Goal: Task Accomplishment & Management: Manage account settings

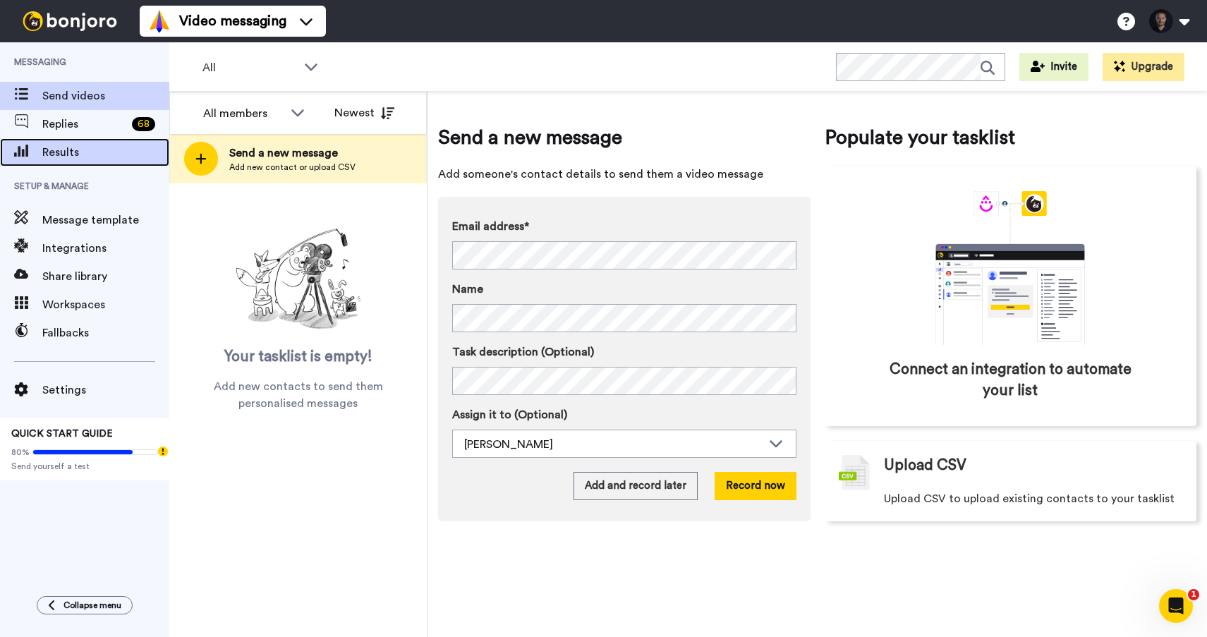
click at [83, 149] on span "Results" at bounding box center [105, 152] width 127 height 17
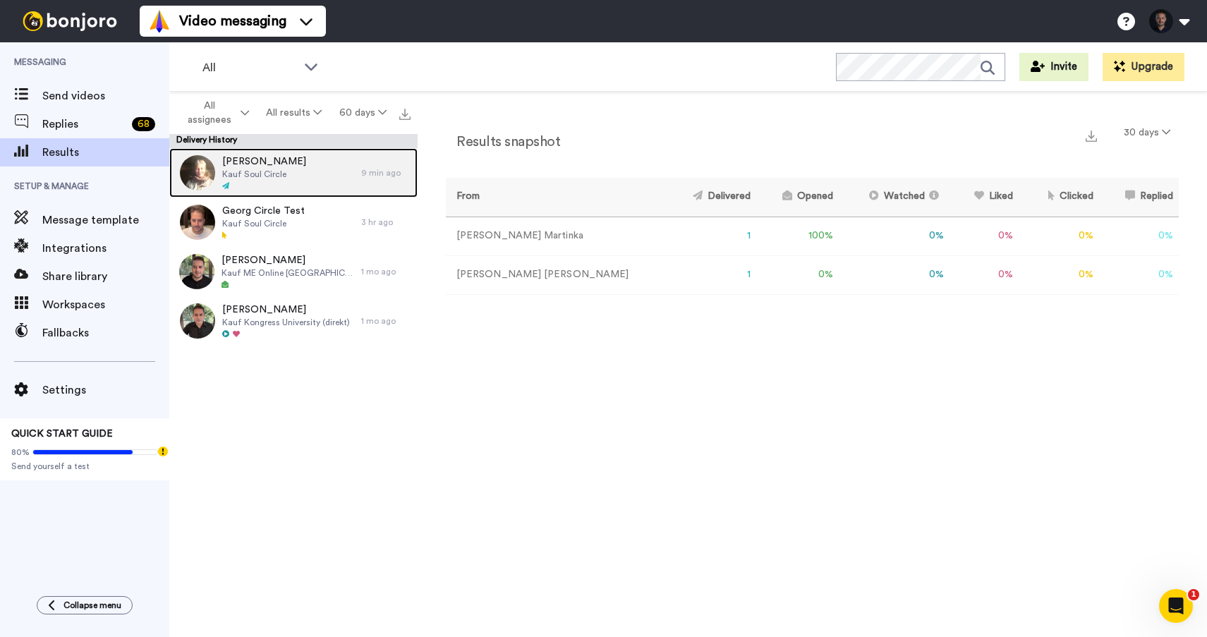
click at [305, 174] on span "Kauf Soul Circle" at bounding box center [264, 174] width 84 height 11
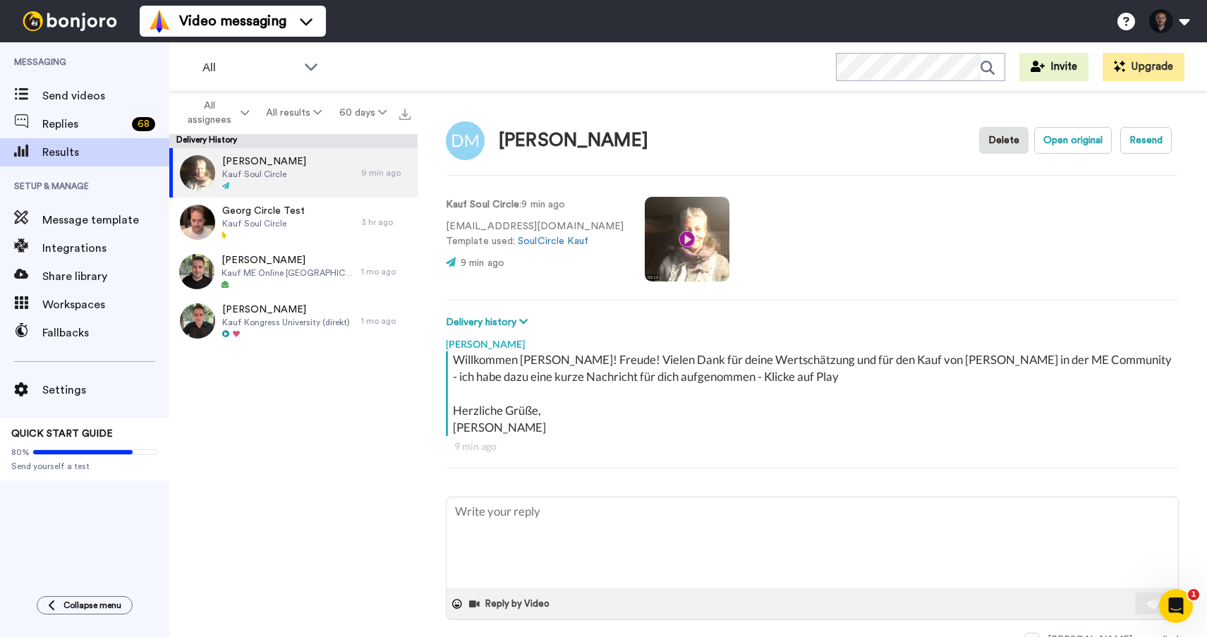
click at [649, 238] on video at bounding box center [687, 239] width 85 height 85
click at [1054, 135] on button "Open original" at bounding box center [1073, 140] width 78 height 27
click at [523, 319] on icon at bounding box center [523, 322] width 8 height 10
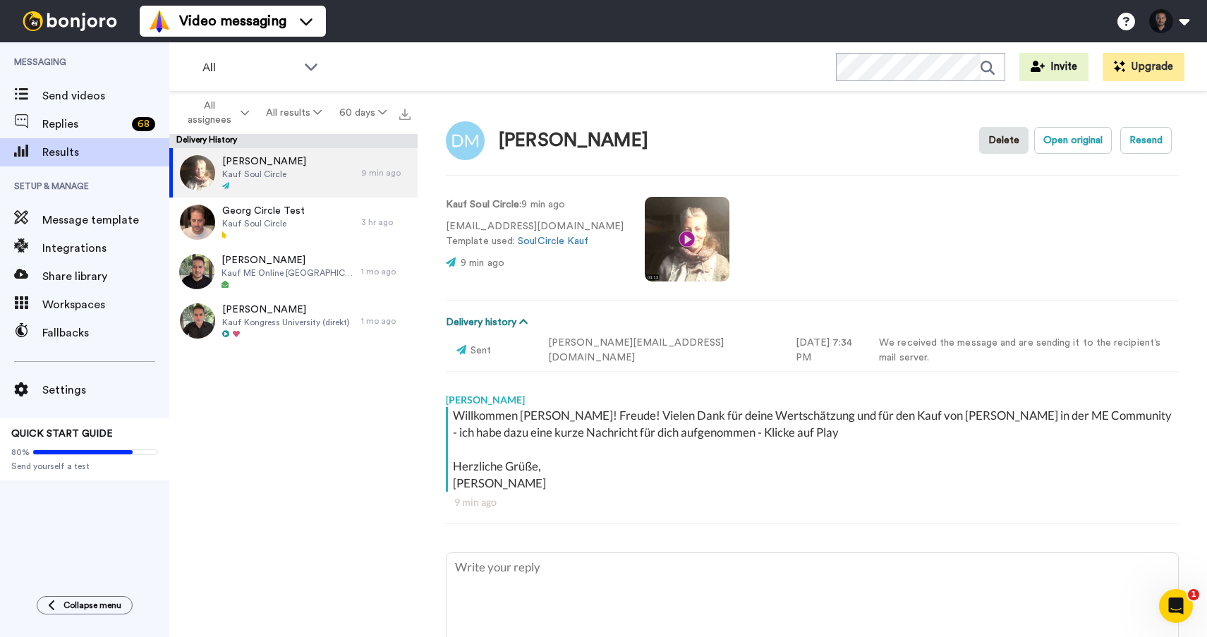
click at [519, 322] on icon at bounding box center [523, 322] width 8 height 10
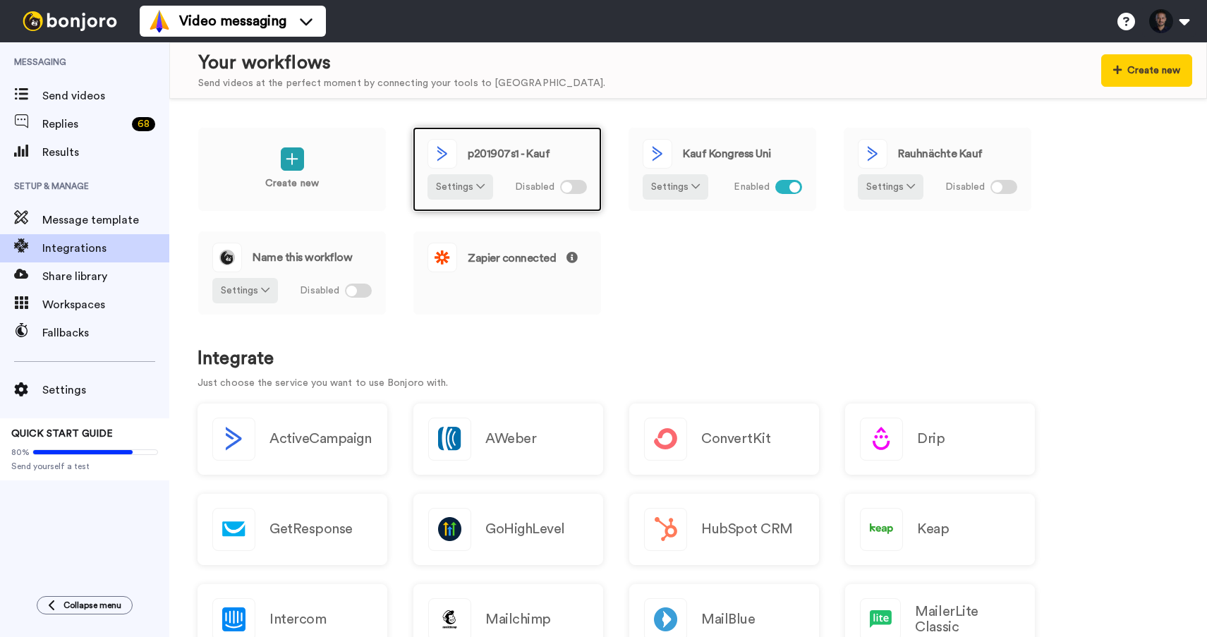
click at [503, 165] on div "p201907s1 - Kauf" at bounding box center [506, 154] width 159 height 30
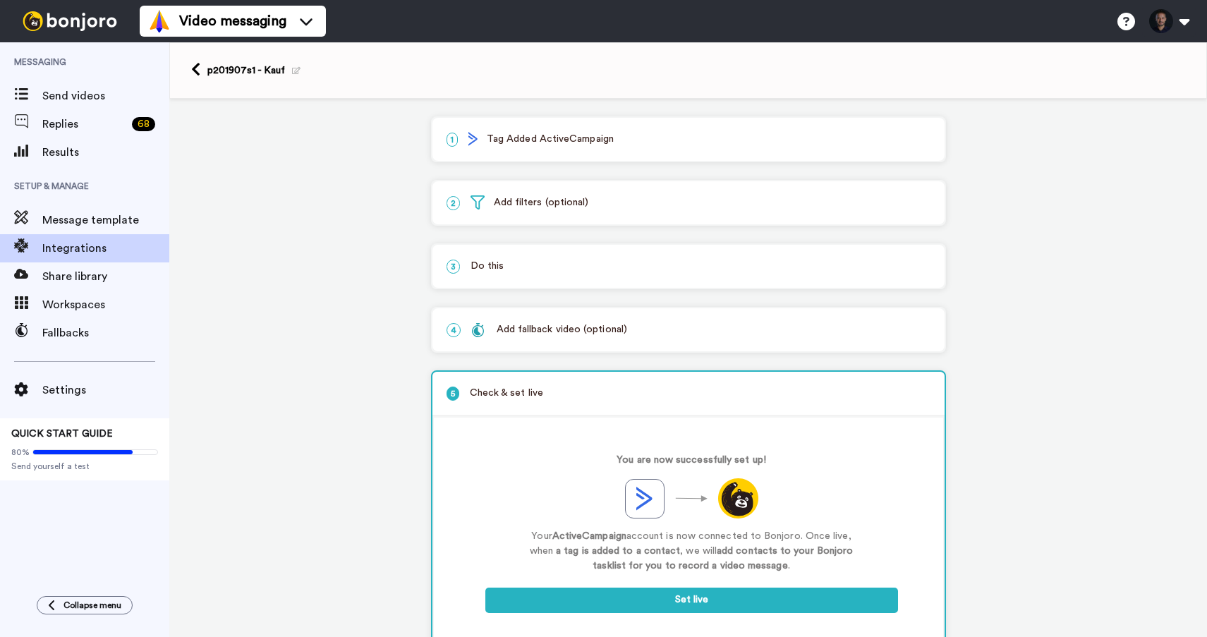
click at [576, 140] on p "1 Tag Added ActiveCampaign" at bounding box center [689, 139] width 484 height 15
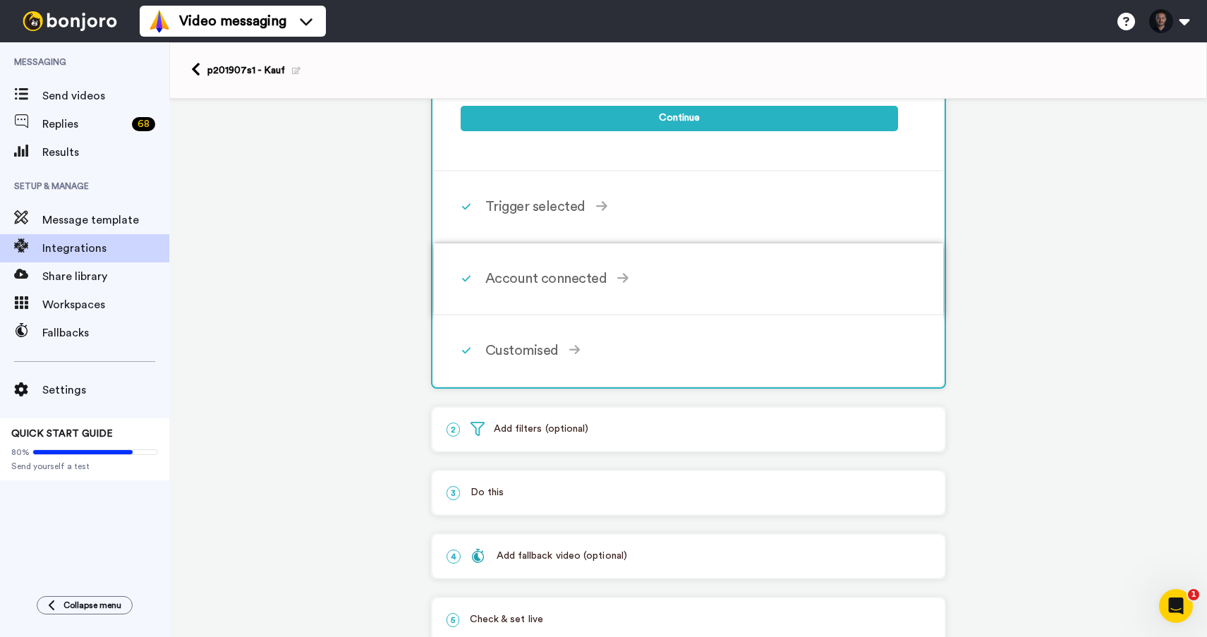
drag, startPoint x: 570, startPoint y: 207, endPoint x: 729, endPoint y: 255, distance: 166.5
click at [570, 207] on div "Trigger selected" at bounding box center [691, 206] width 413 height 21
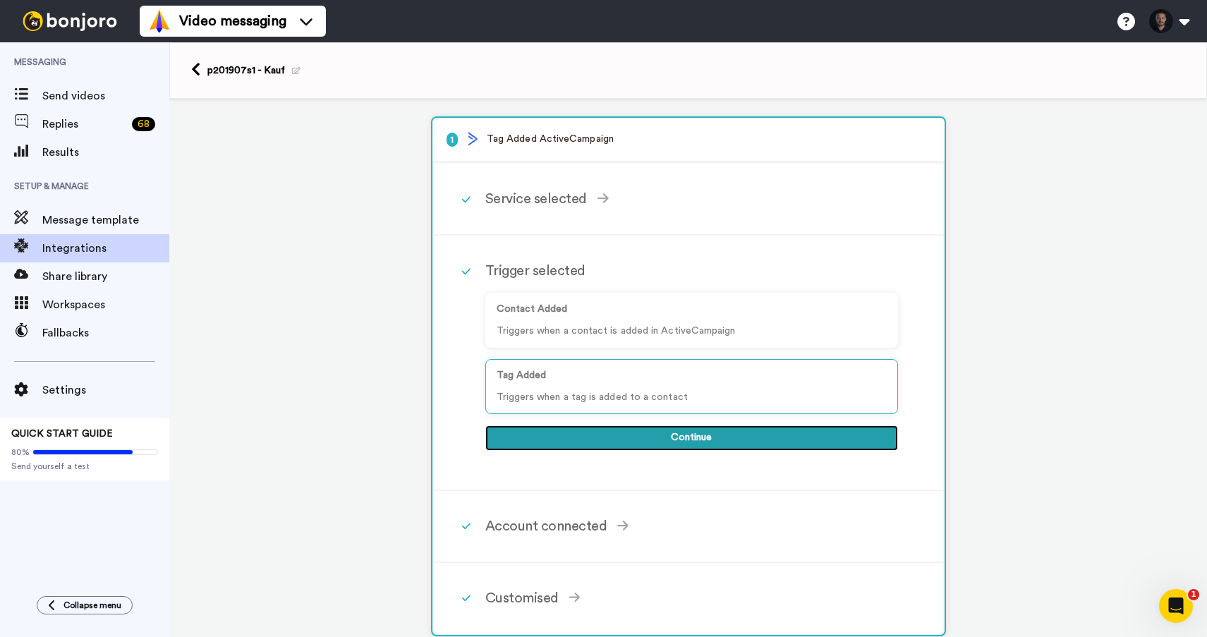
drag, startPoint x: 654, startPoint y: 439, endPoint x: 657, endPoint y: 433, distance: 7.3
click at [655, 439] on button "Continue" at bounding box center [691, 437] width 413 height 25
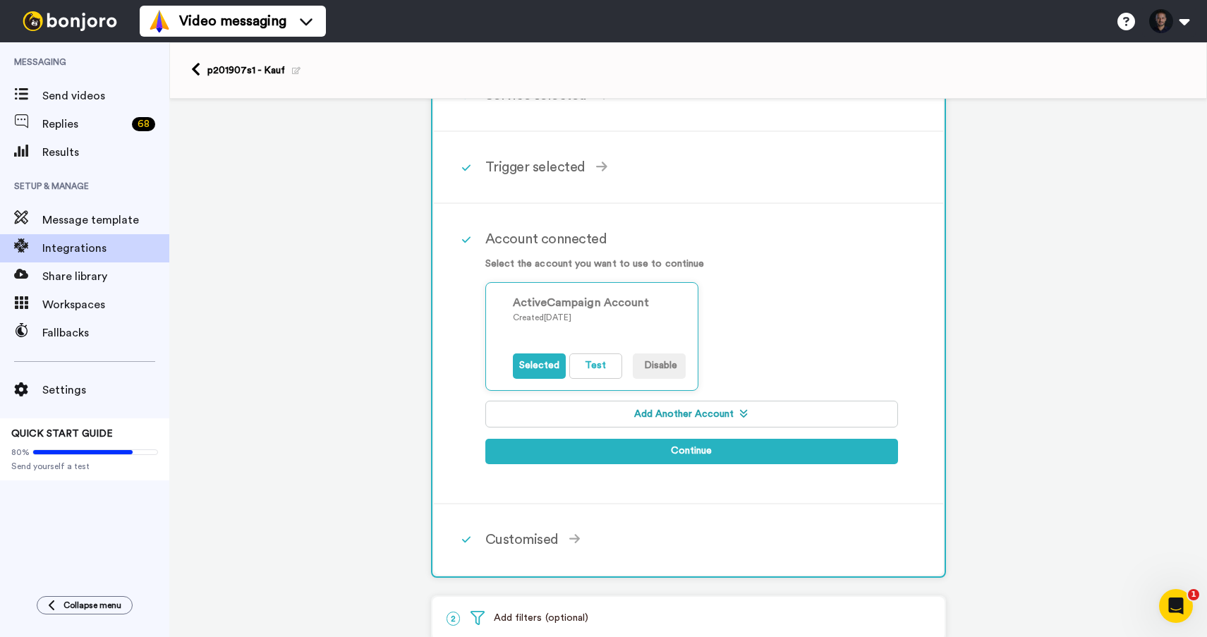
scroll to position [111, 0]
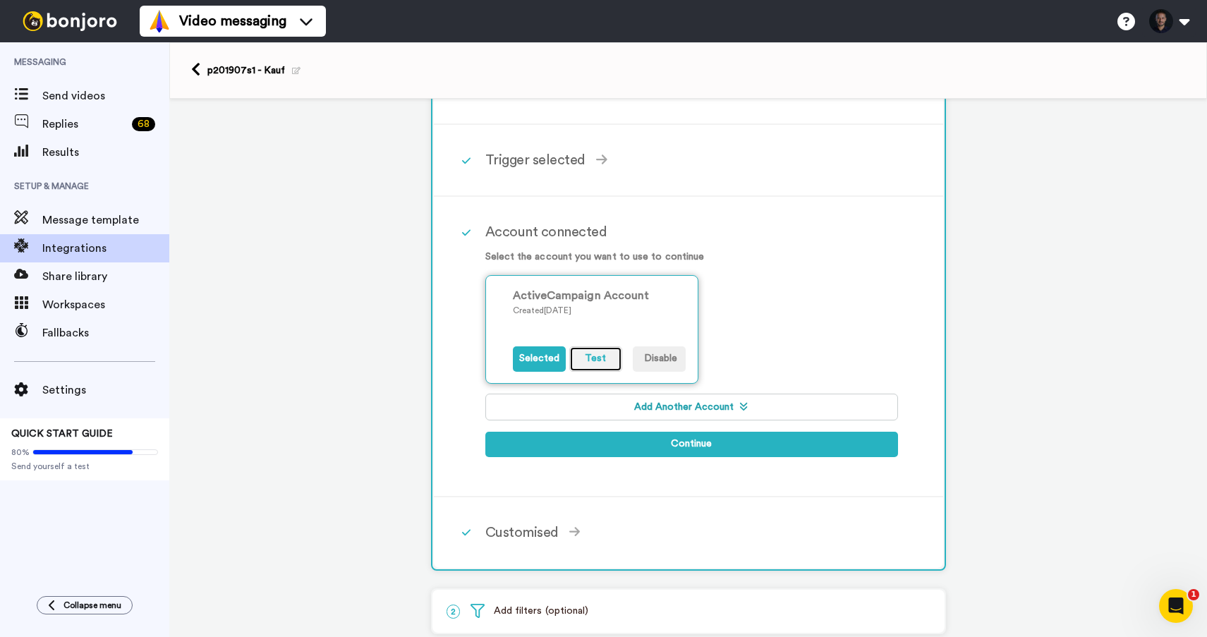
click at [589, 360] on button "Test" at bounding box center [595, 358] width 53 height 25
click at [541, 360] on button "Selected" at bounding box center [539, 358] width 53 height 25
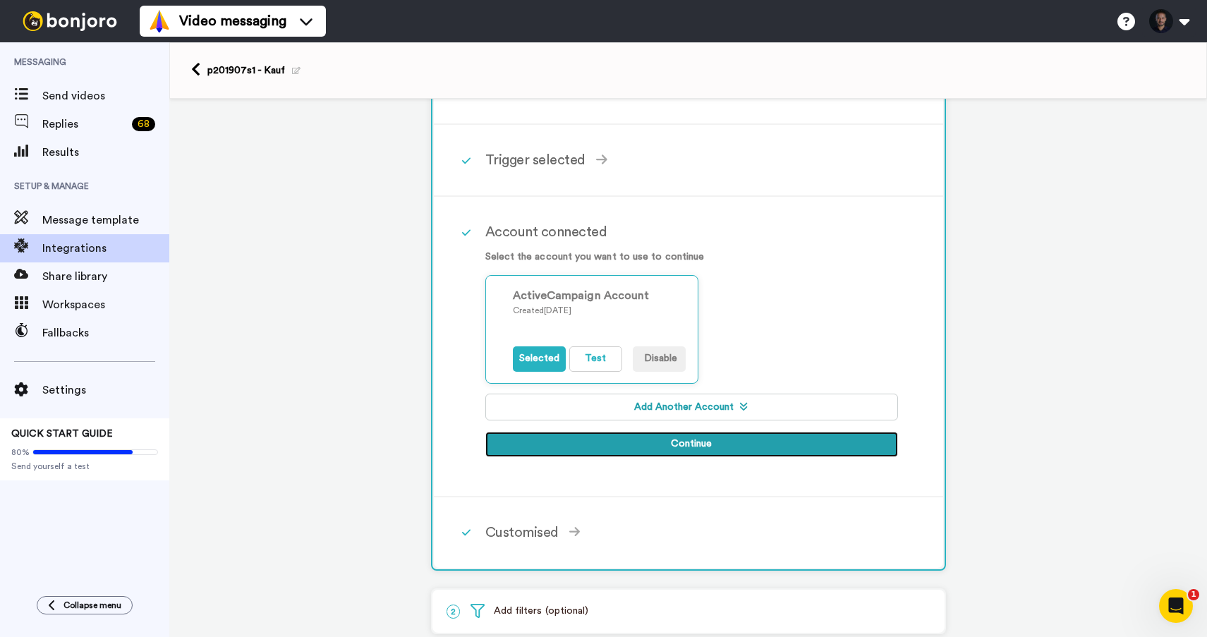
click at [641, 439] on button "Continue" at bounding box center [691, 444] width 413 height 25
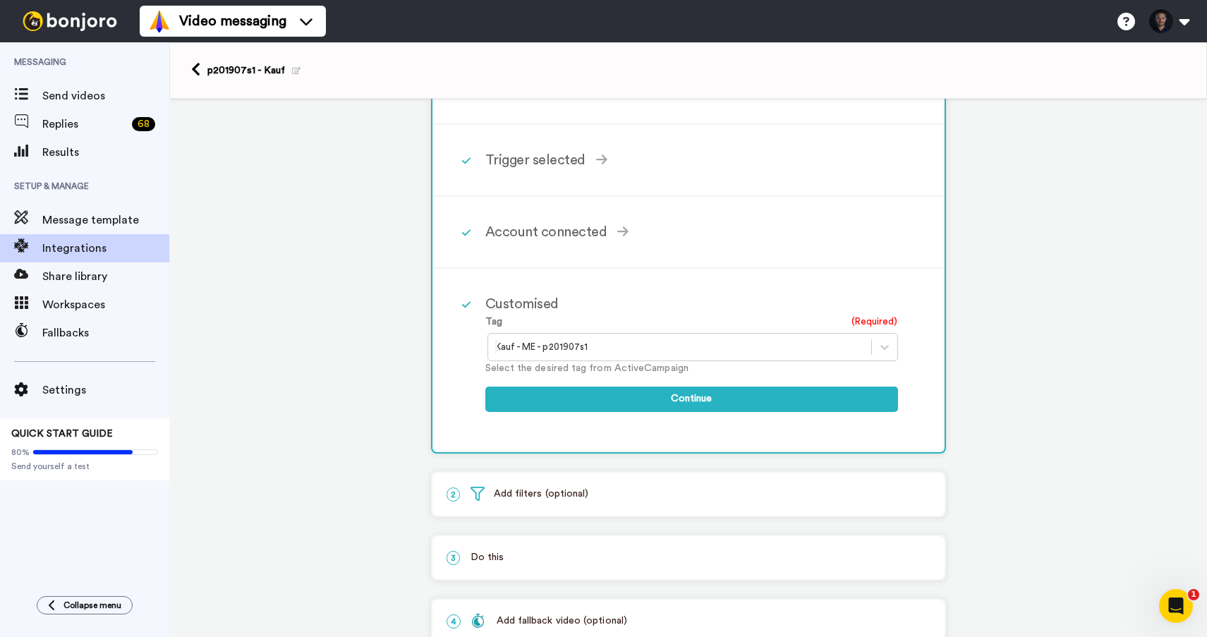
click at [598, 355] on div at bounding box center [679, 347] width 369 height 17
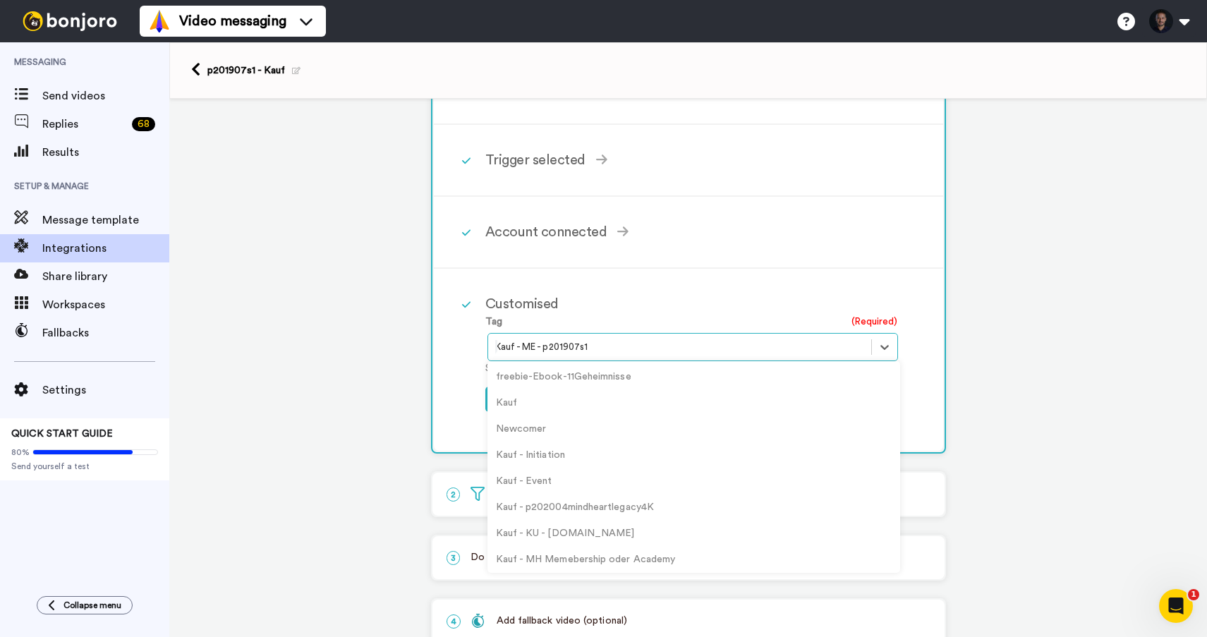
scroll to position [4341, 0]
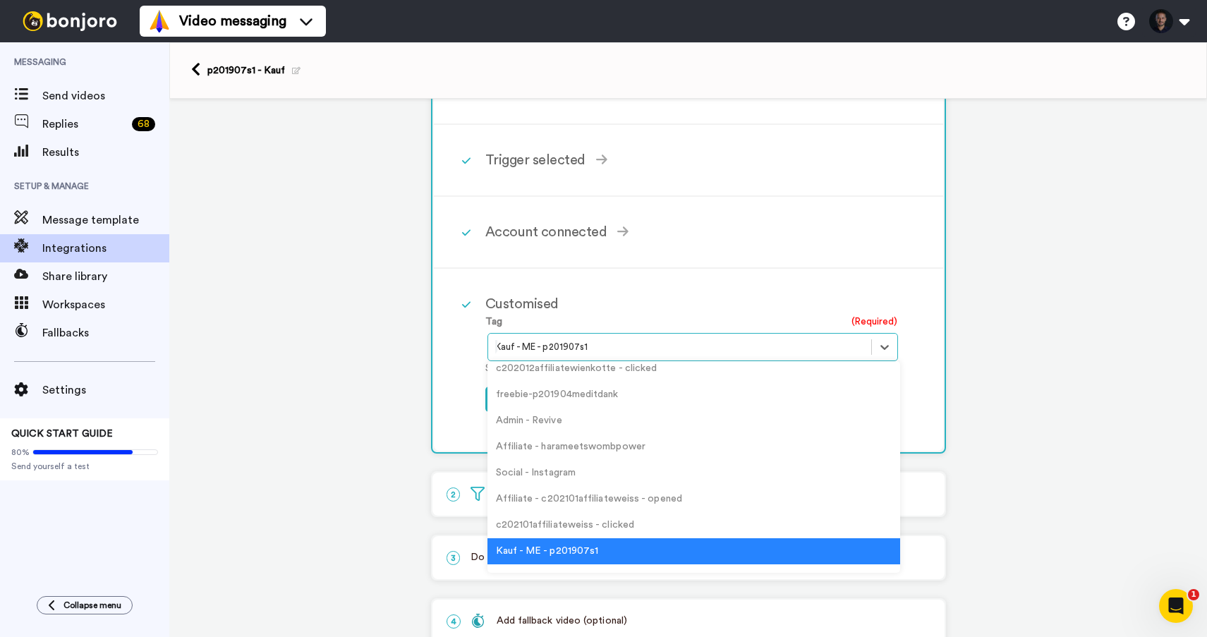
click at [597, 348] on div at bounding box center [679, 347] width 369 height 17
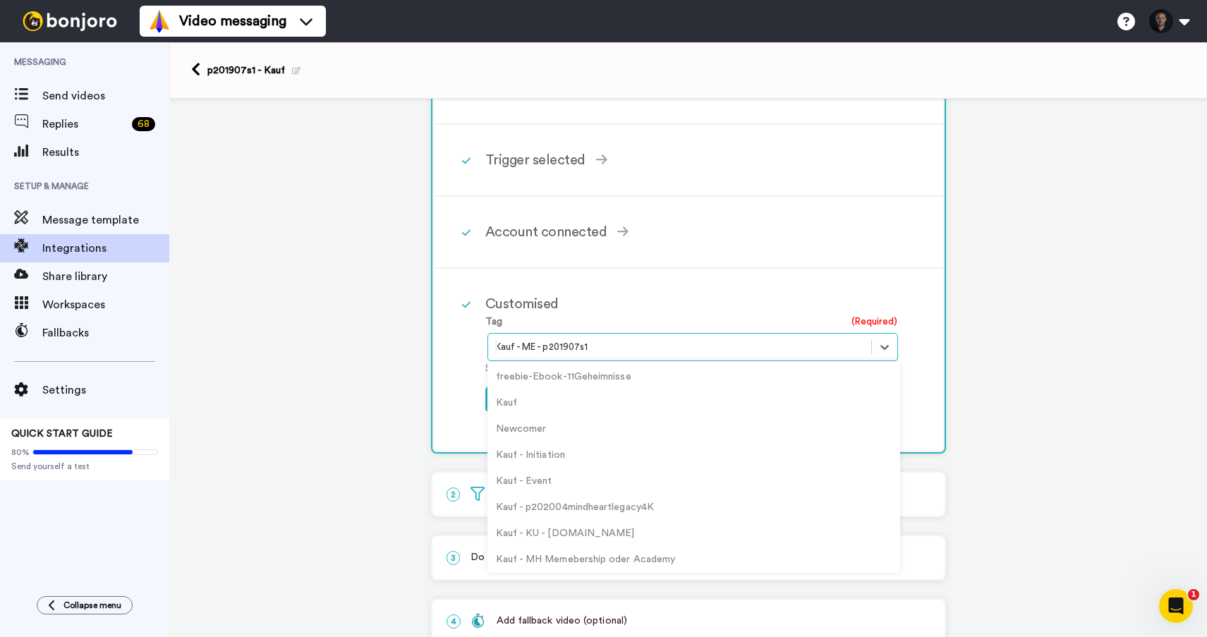
click at [597, 348] on div at bounding box center [679, 347] width 369 height 17
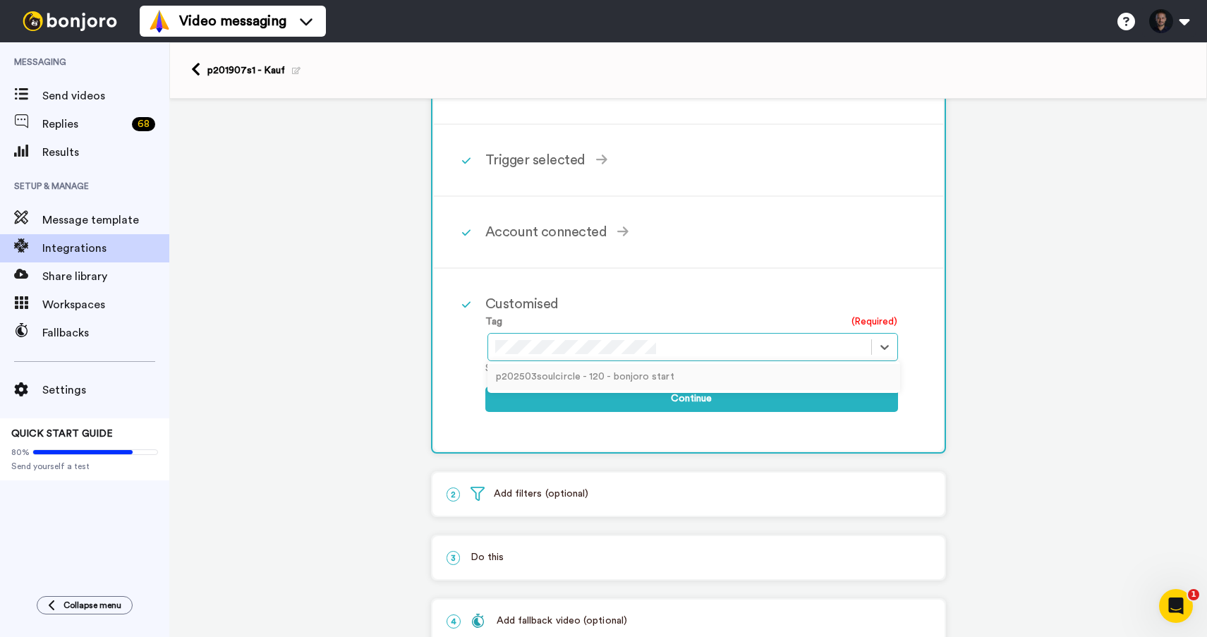
scroll to position [0, 0]
click at [617, 384] on div "p202503soulcircle - 120 - bonjoro start" at bounding box center [693, 377] width 413 height 26
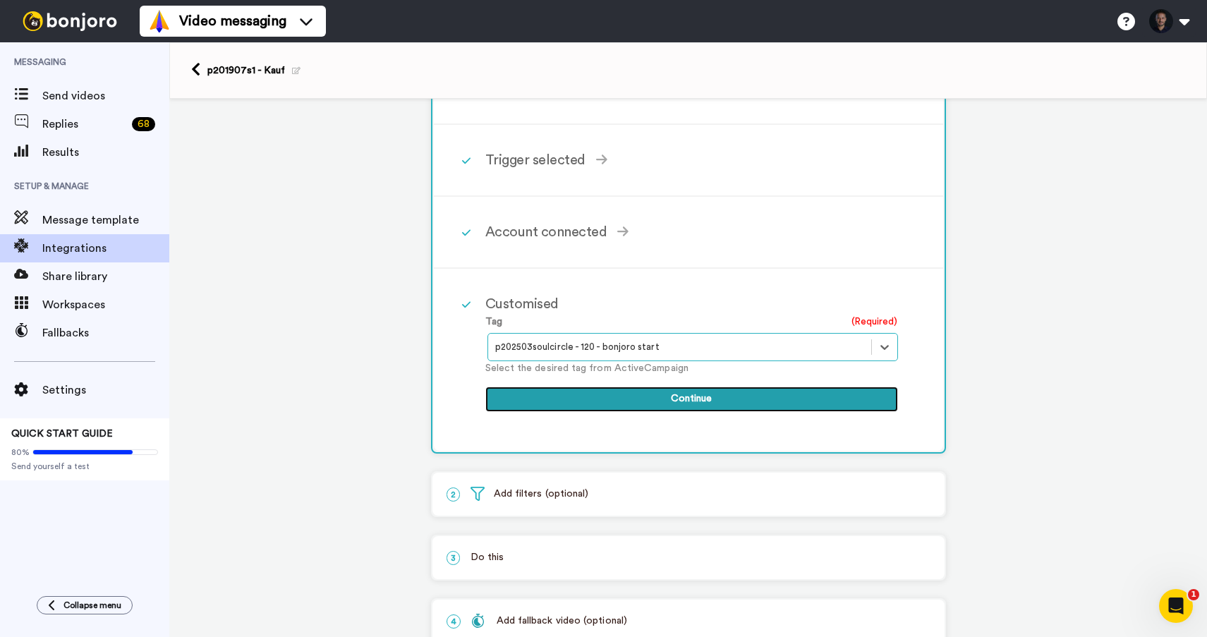
click at [589, 400] on button "Continue" at bounding box center [691, 399] width 413 height 25
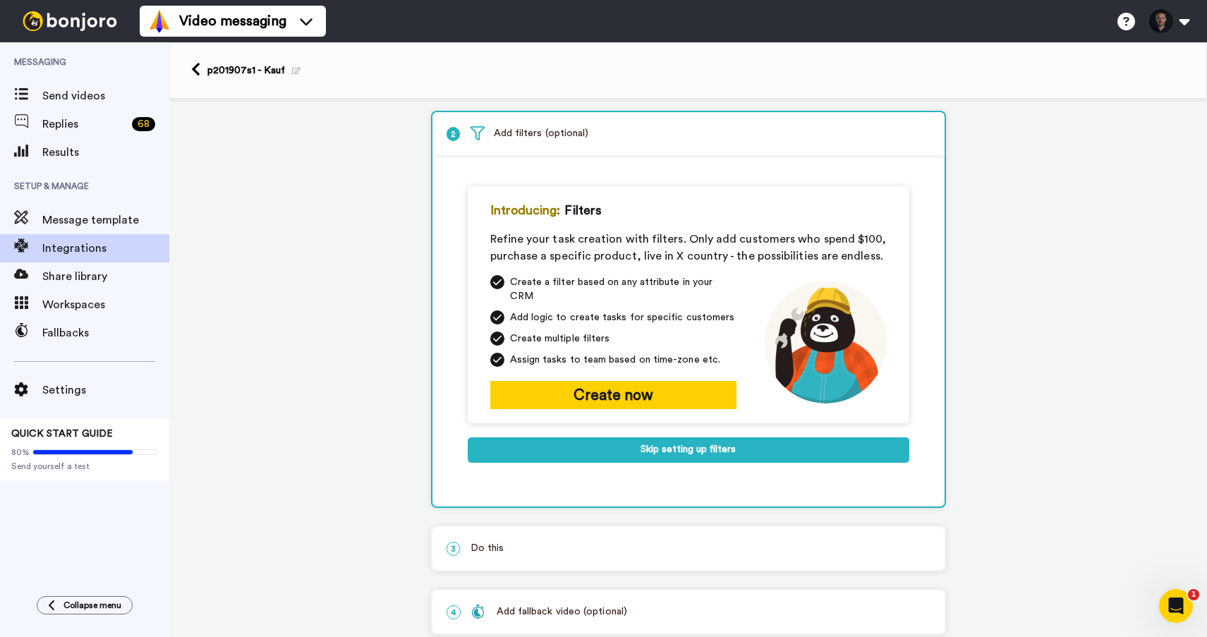
scroll to position [68, 0]
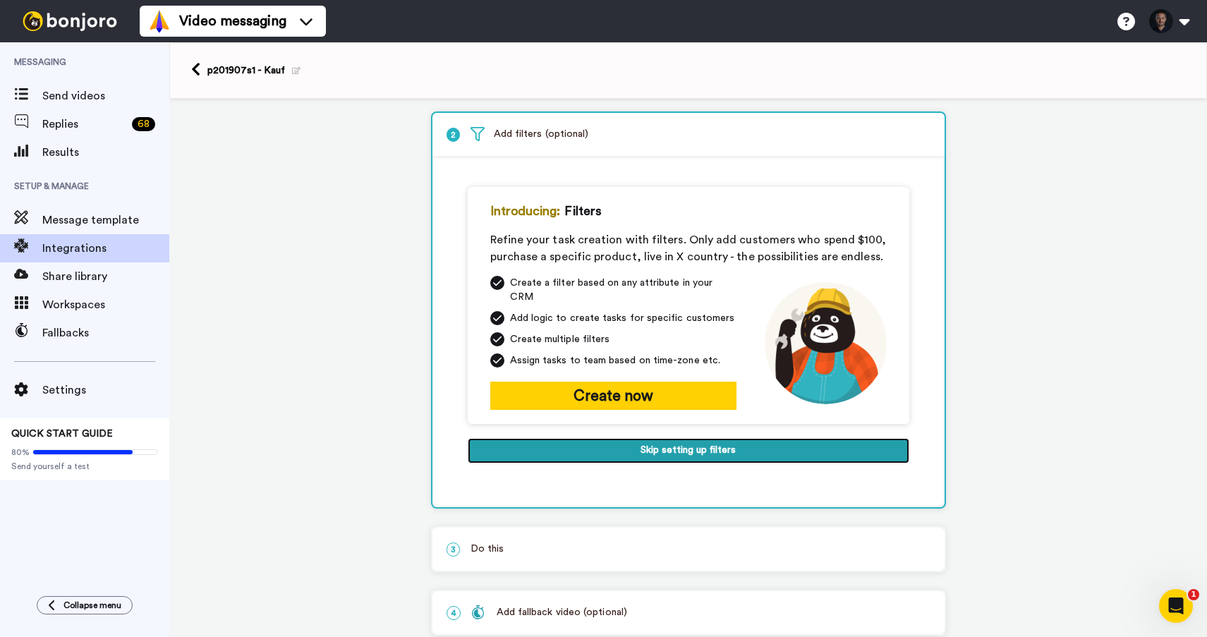
click at [586, 445] on button "Skip setting up filters" at bounding box center [689, 450] width 442 height 25
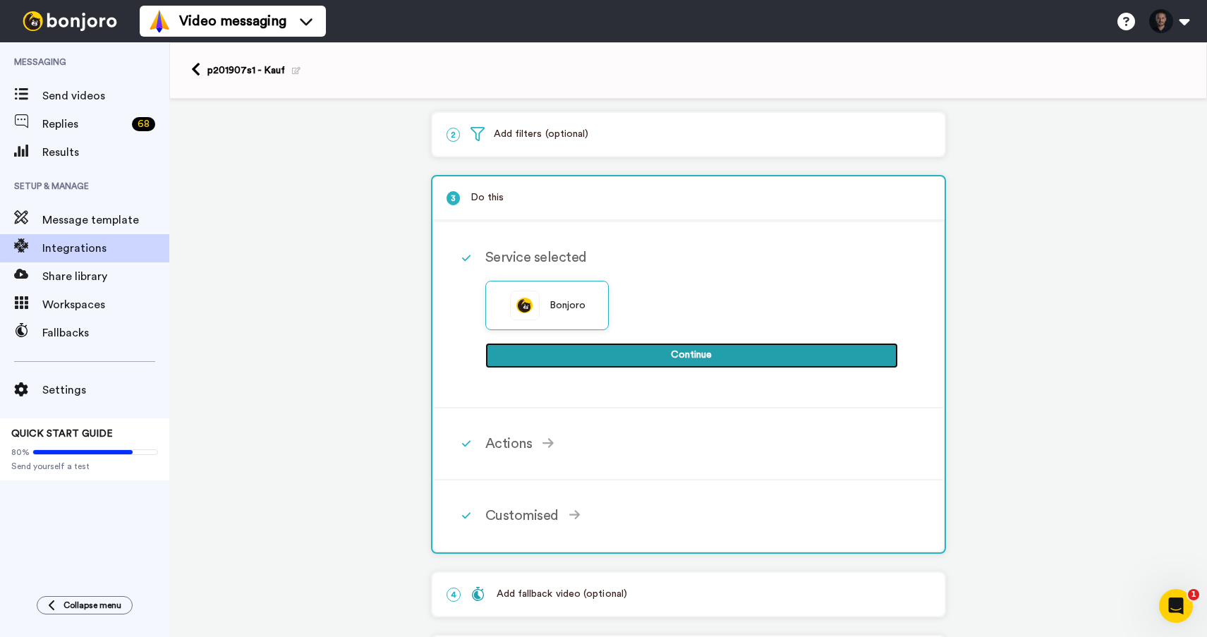
click at [623, 361] on button "Continue" at bounding box center [691, 355] width 413 height 25
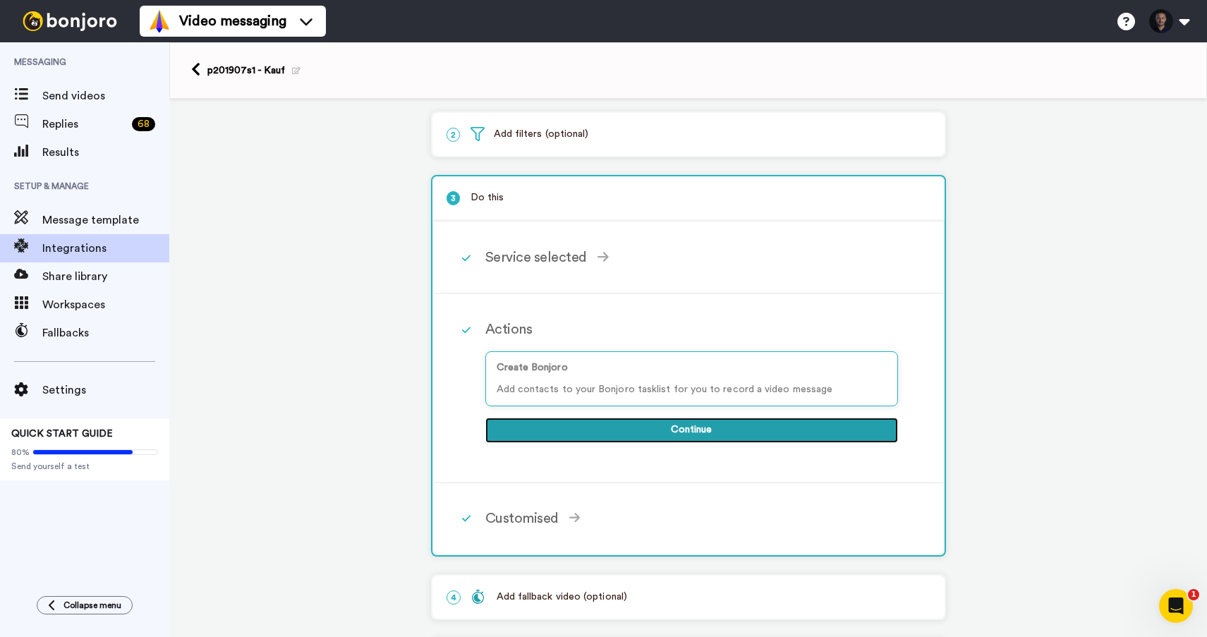
click at [630, 434] on button "Continue" at bounding box center [691, 430] width 413 height 25
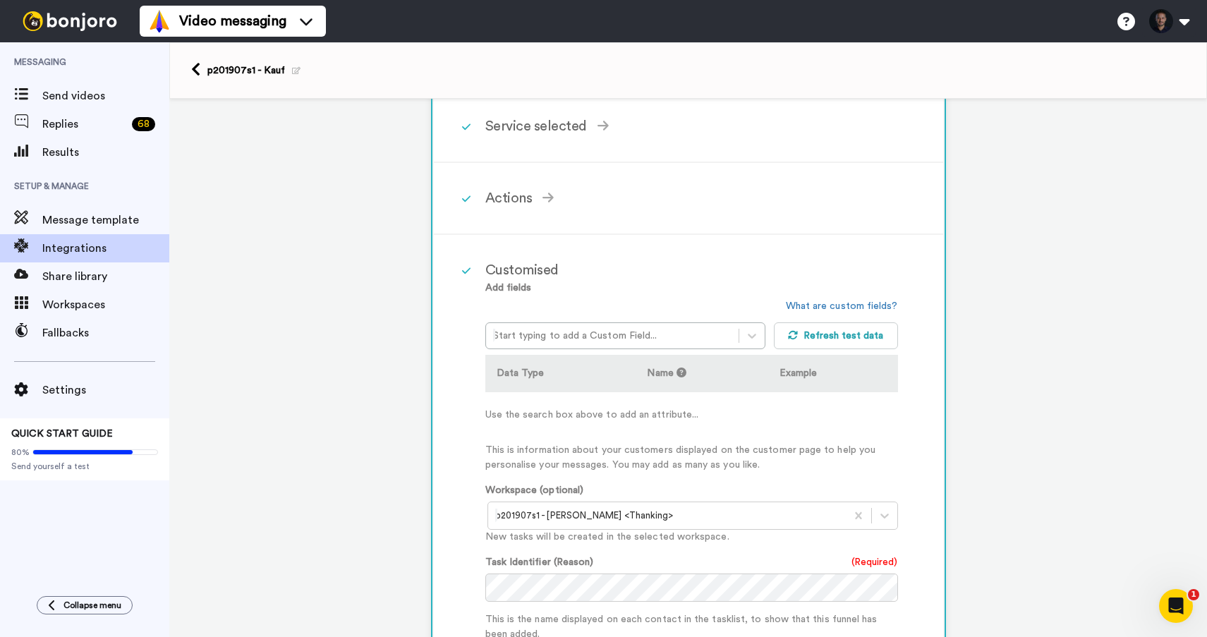
scroll to position [212, 0]
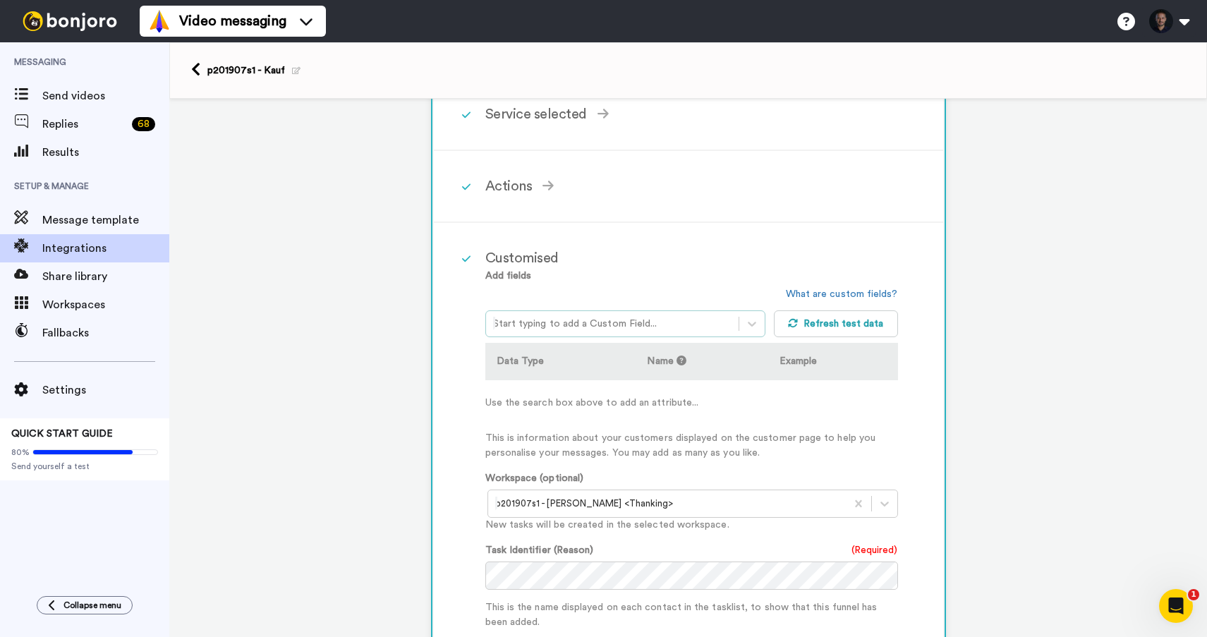
click at [569, 324] on div at bounding box center [612, 323] width 239 height 17
click at [451, 364] on div "Customised Add fields Start typing to add a Custom Field... What are custom fie…" at bounding box center [688, 536] width 509 height 626
click at [812, 327] on button "Refresh test data" at bounding box center [836, 323] width 124 height 27
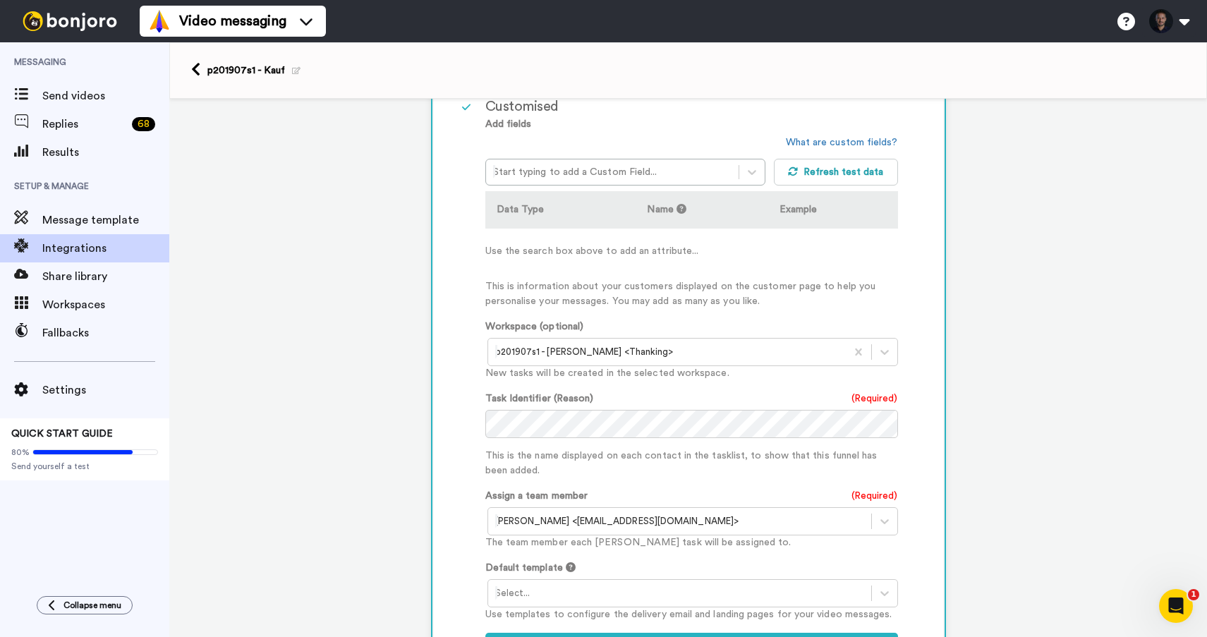
scroll to position [381, 0]
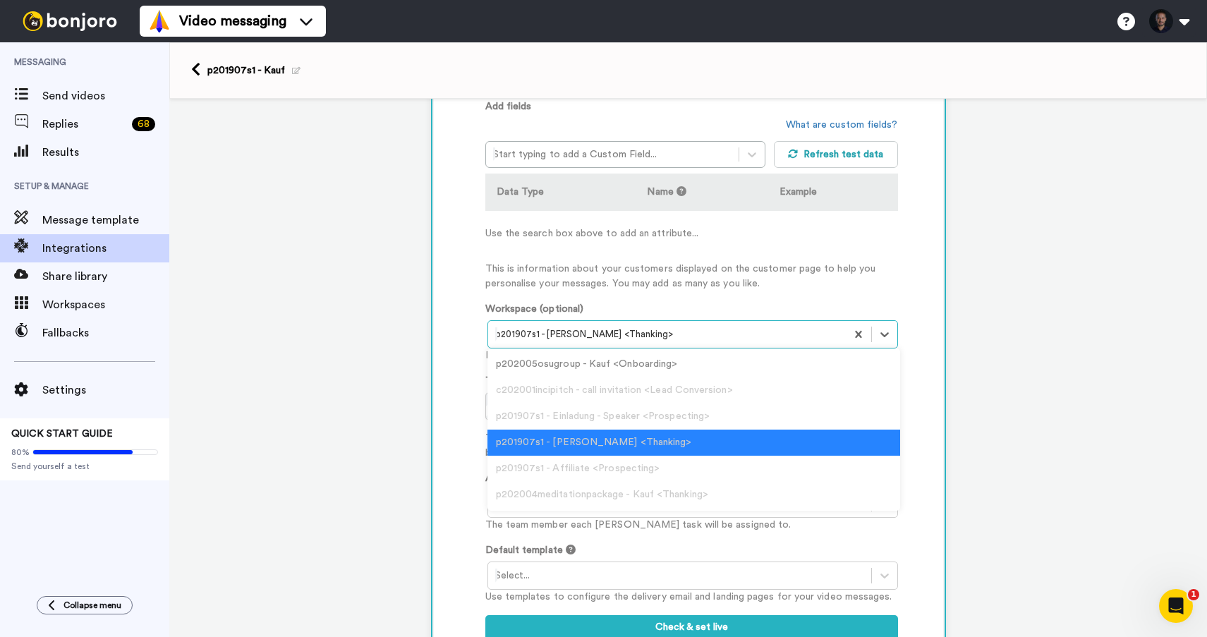
click at [604, 337] on div at bounding box center [667, 334] width 344 height 17
click at [609, 367] on div "p202005osugroup - Kauf <Onboarding>" at bounding box center [693, 364] width 413 height 26
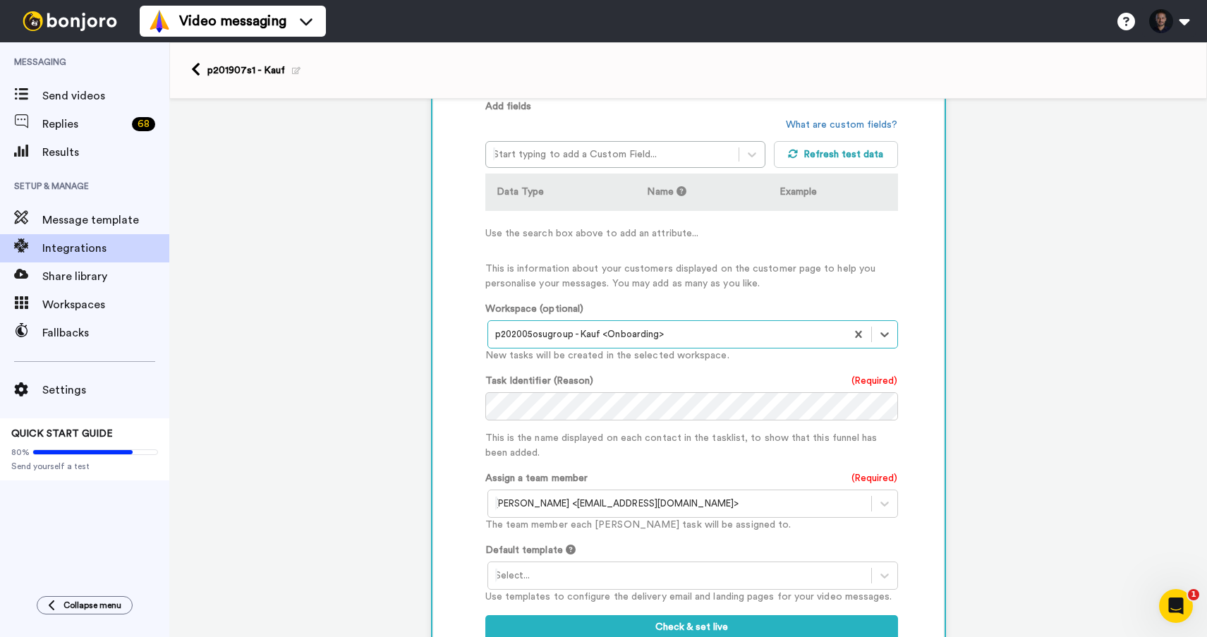
click at [601, 346] on div "p202005osugroup - Kauf <Onboarding>" at bounding box center [667, 334] width 358 height 23
click at [480, 346] on div "Customised Add fields Start typing to add a Custom Field... What are custom fie…" at bounding box center [688, 367] width 509 height 626
drag, startPoint x: 858, startPoint y: 336, endPoint x: 846, endPoint y: 352, distance: 20.6
click at [657, 298] on div "Add fields Start typing to add a Custom Field... What are custom fields? Refres…" at bounding box center [691, 376] width 413 height 555
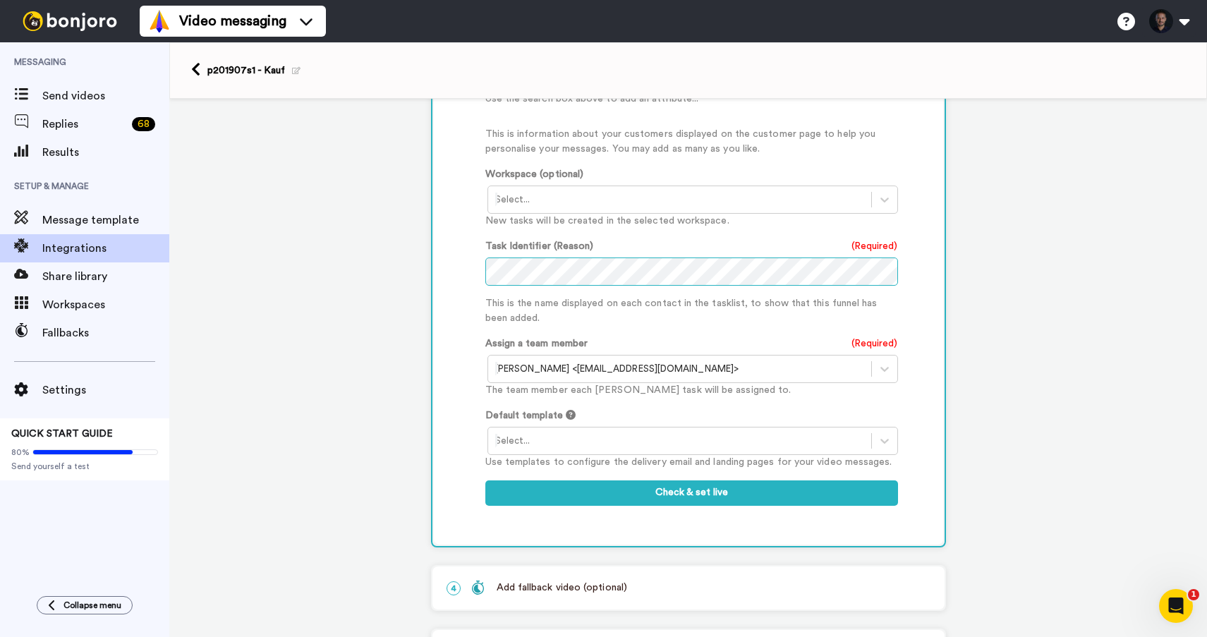
scroll to position [518, 0]
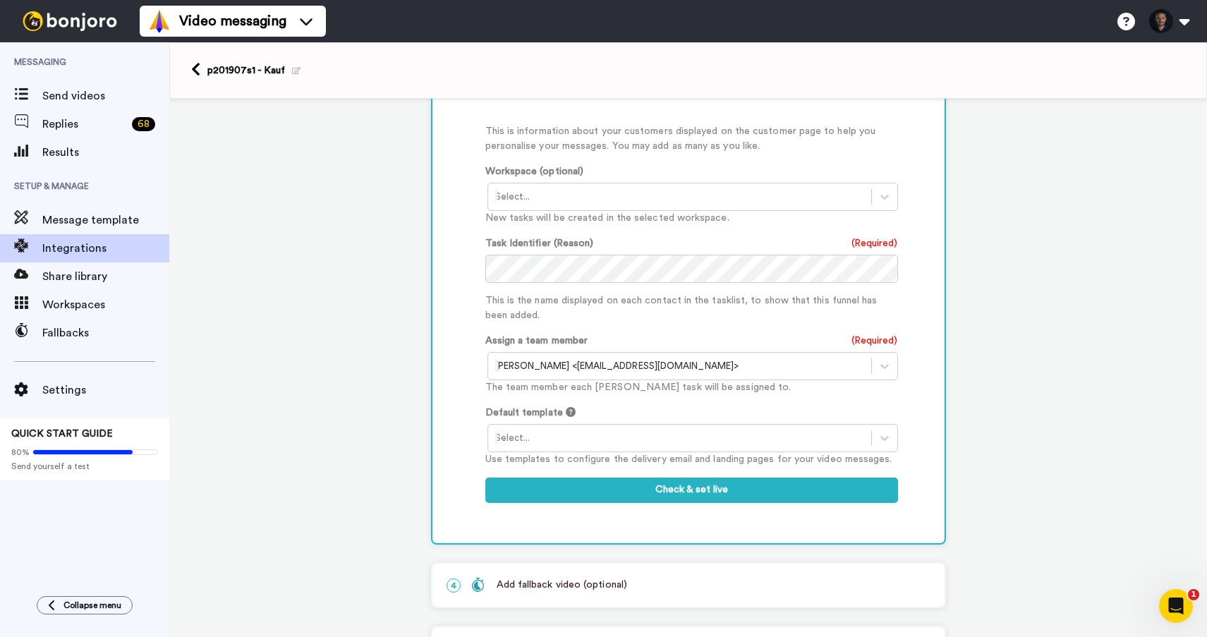
click at [595, 365] on div at bounding box center [679, 366] width 369 height 17
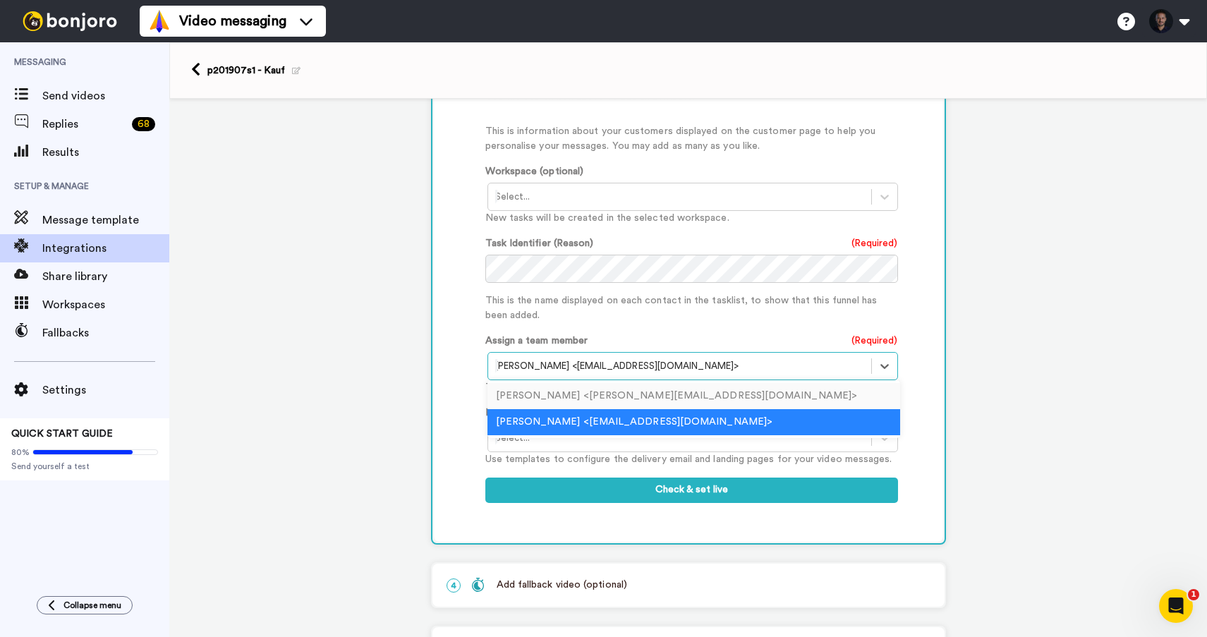
click at [616, 397] on div "Sandra Hirsch <sandra@me.jetzt>" at bounding box center [693, 396] width 413 height 26
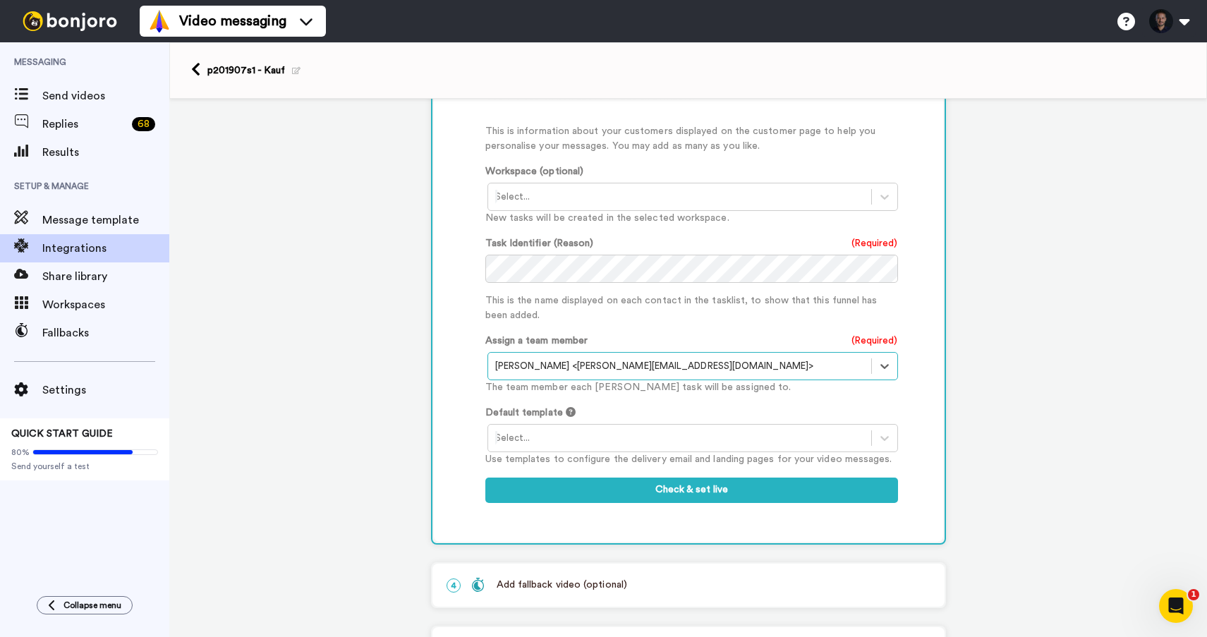
click at [452, 382] on div "Customised Add fields Start typing to add a Custom Field... What are custom fie…" at bounding box center [688, 229] width 509 height 626
click at [522, 437] on div at bounding box center [679, 438] width 369 height 17
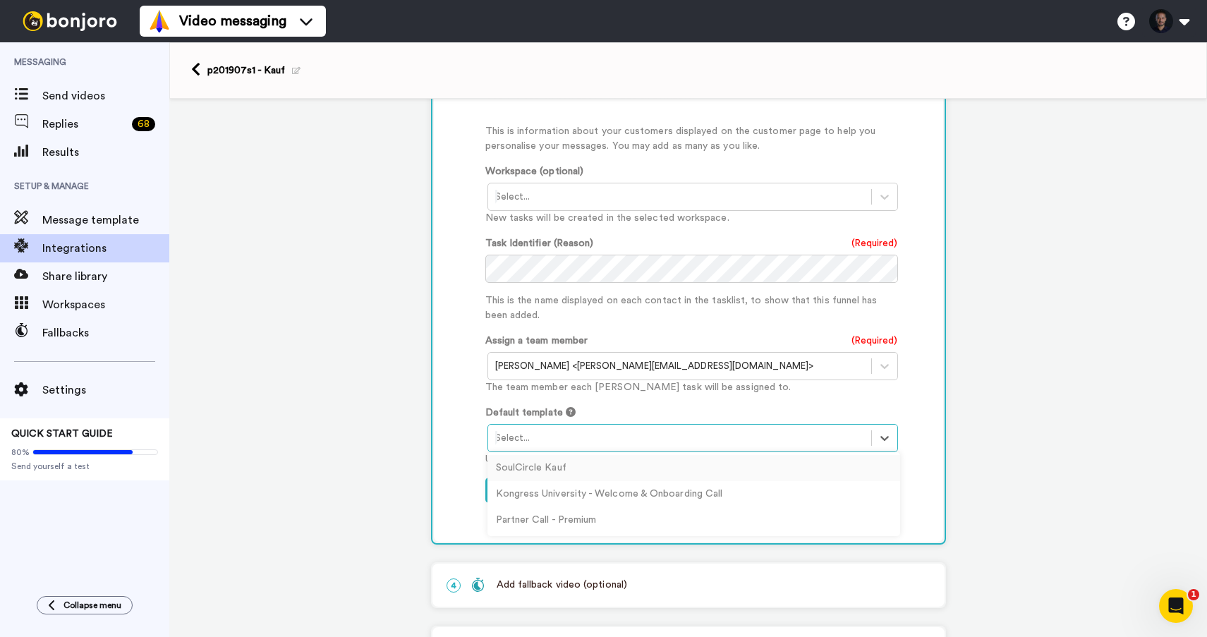
drag, startPoint x: 566, startPoint y: 472, endPoint x: 515, endPoint y: 440, distance: 59.9
click at [565, 472] on div "SoulCircle Kauf" at bounding box center [693, 468] width 413 height 26
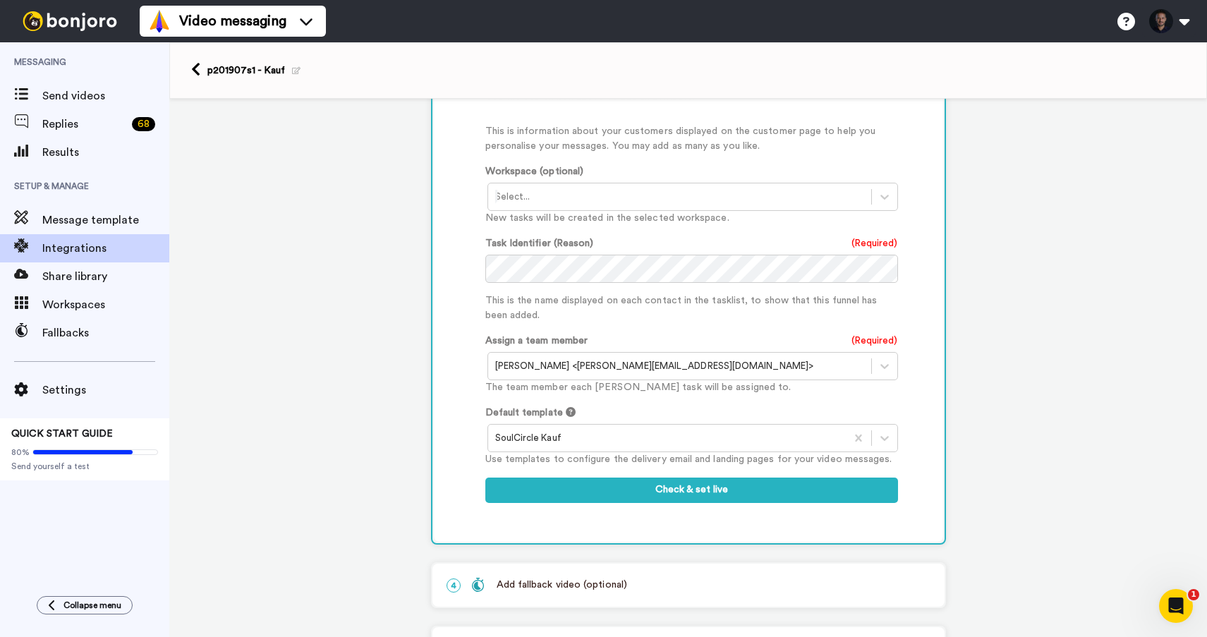
click at [471, 401] on div "Customised Add fields Start typing to add a Custom Field... What are custom fie…" at bounding box center [688, 229] width 509 height 626
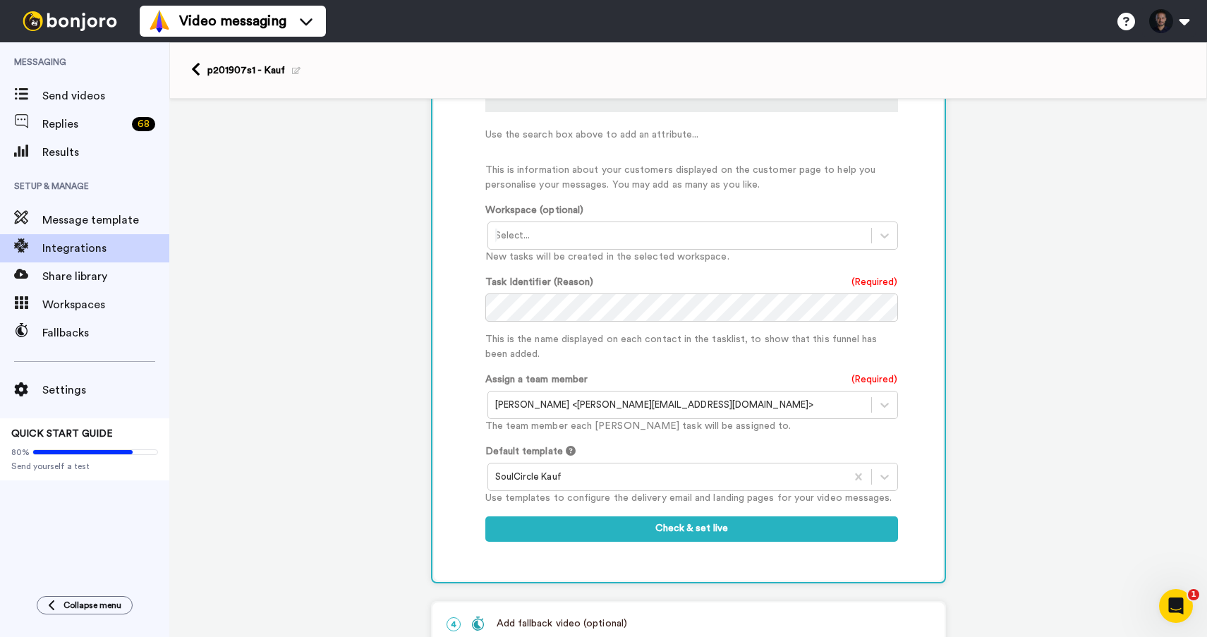
scroll to position [592, 0]
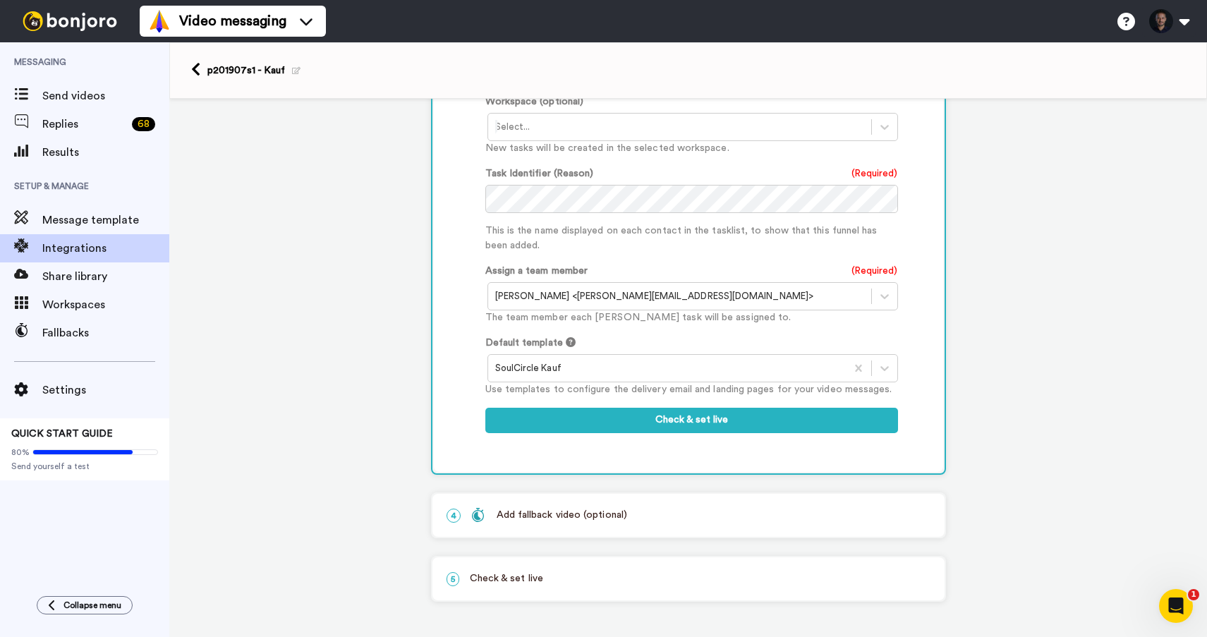
click at [294, 72] on icon at bounding box center [296, 71] width 8 height 8
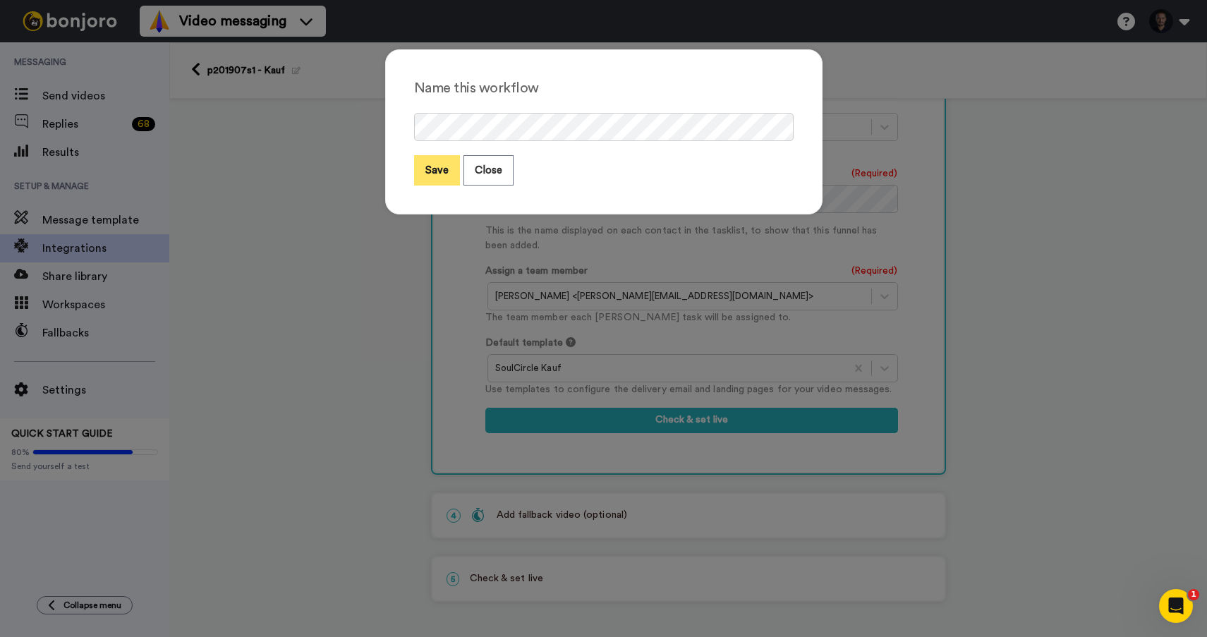
click at [430, 167] on button "Save" at bounding box center [437, 170] width 46 height 30
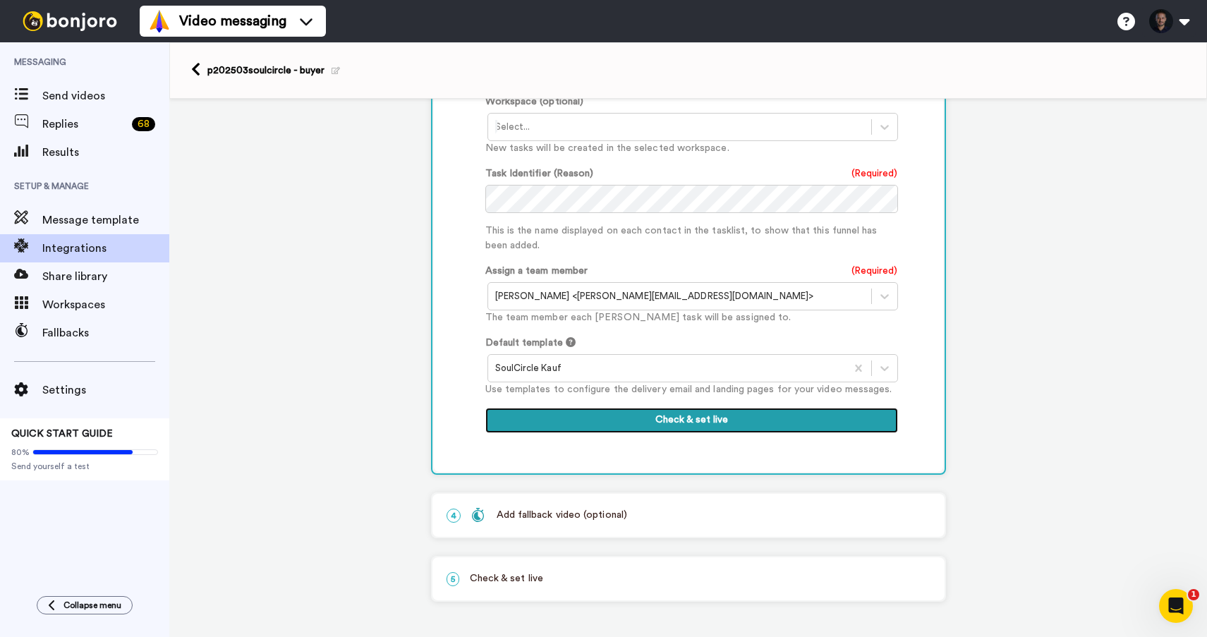
click at [602, 424] on button "Check & set live" at bounding box center [691, 420] width 413 height 25
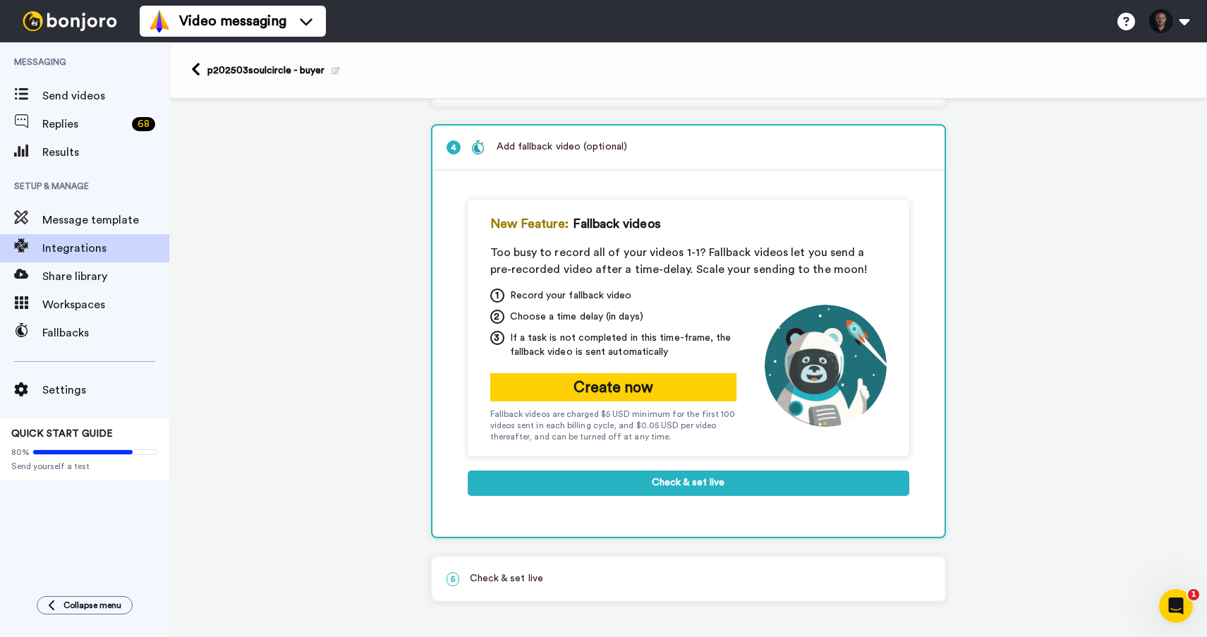
scroll to position [189, 0]
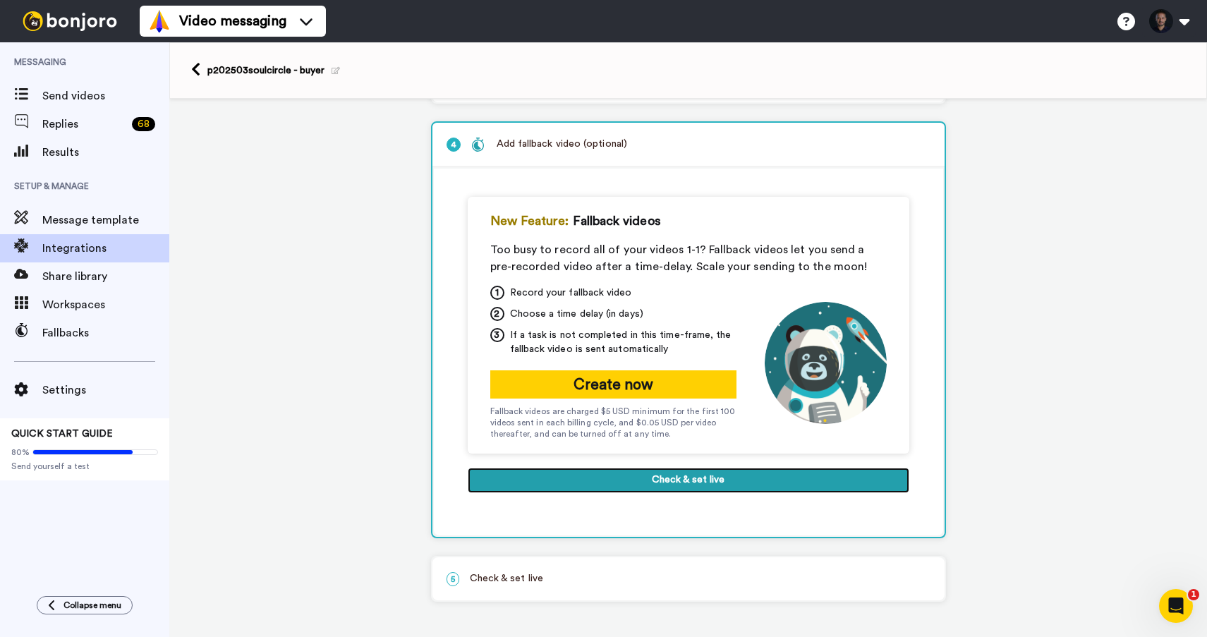
click at [607, 481] on button "Check & set live" at bounding box center [689, 480] width 442 height 25
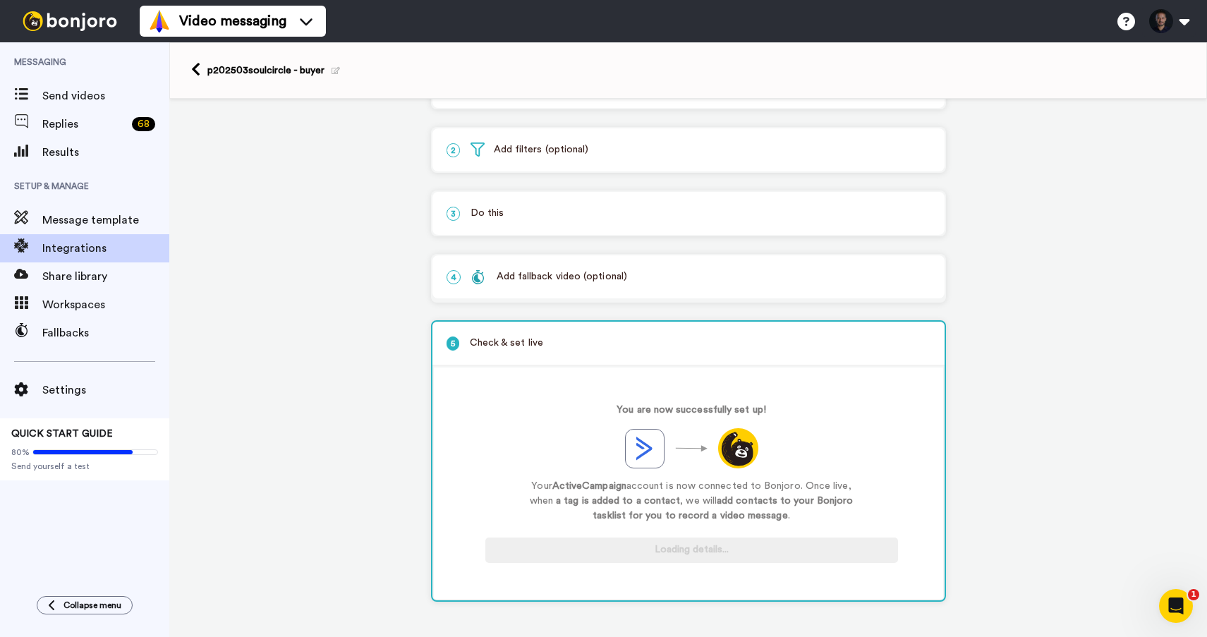
scroll to position [56, 0]
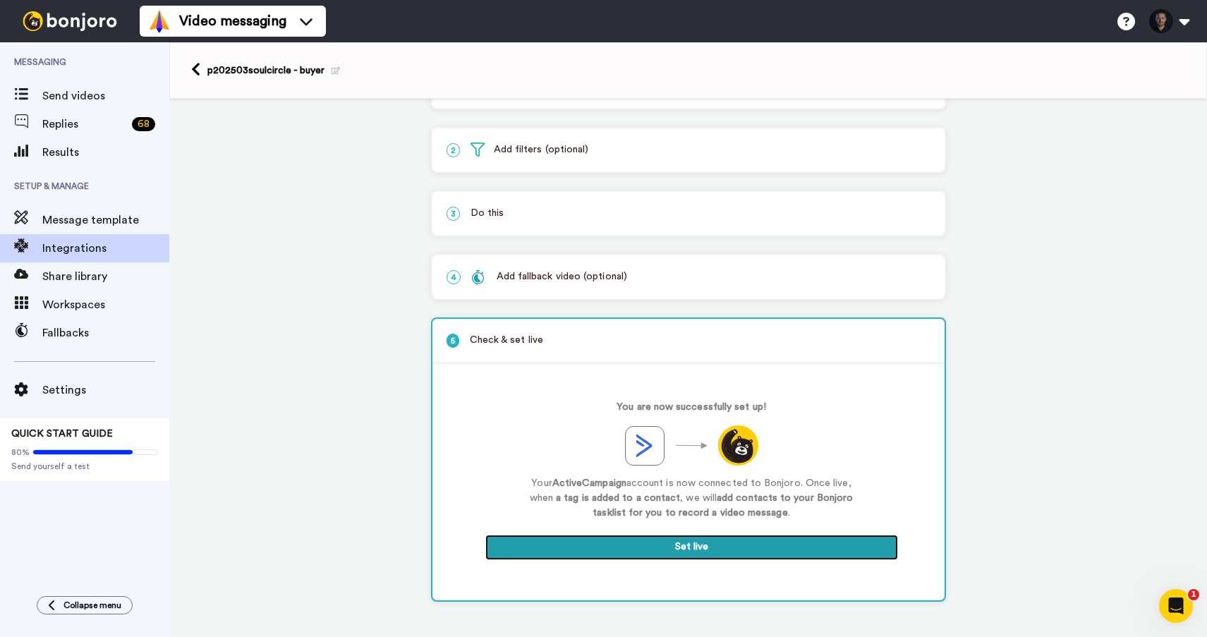
click at [605, 546] on button "Set live" at bounding box center [691, 547] width 413 height 25
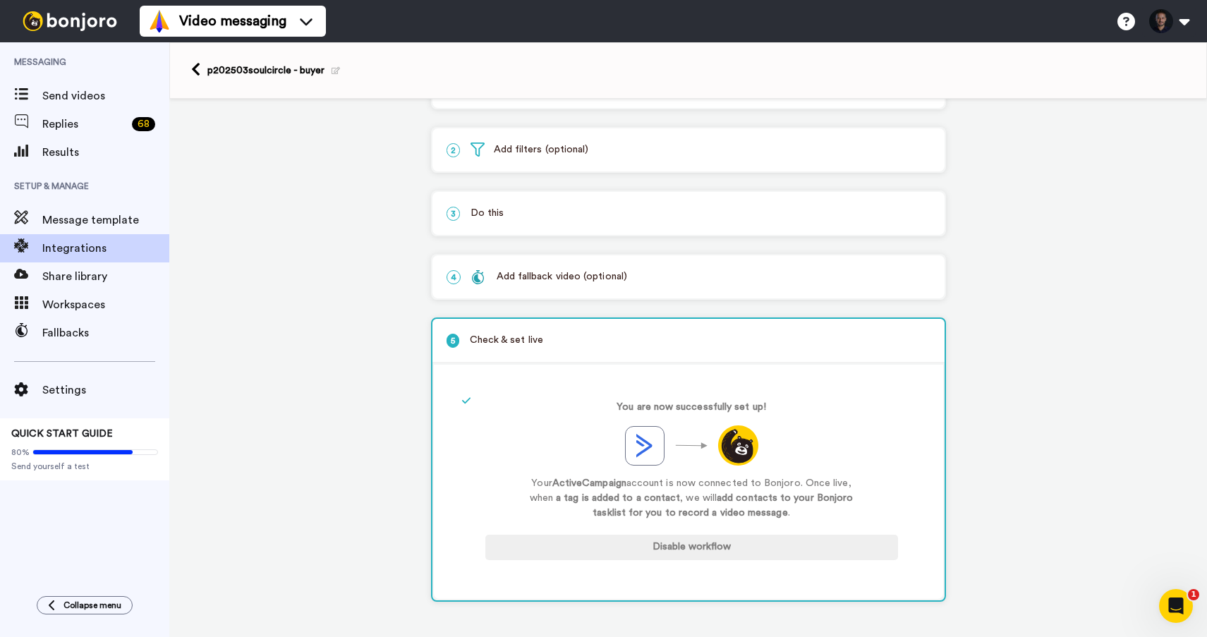
click at [363, 290] on div "1 Tag Added ActiveCampaign Service selected ActiveCampaign AWeber Bonjoro Conve…" at bounding box center [688, 341] width 1038 height 591
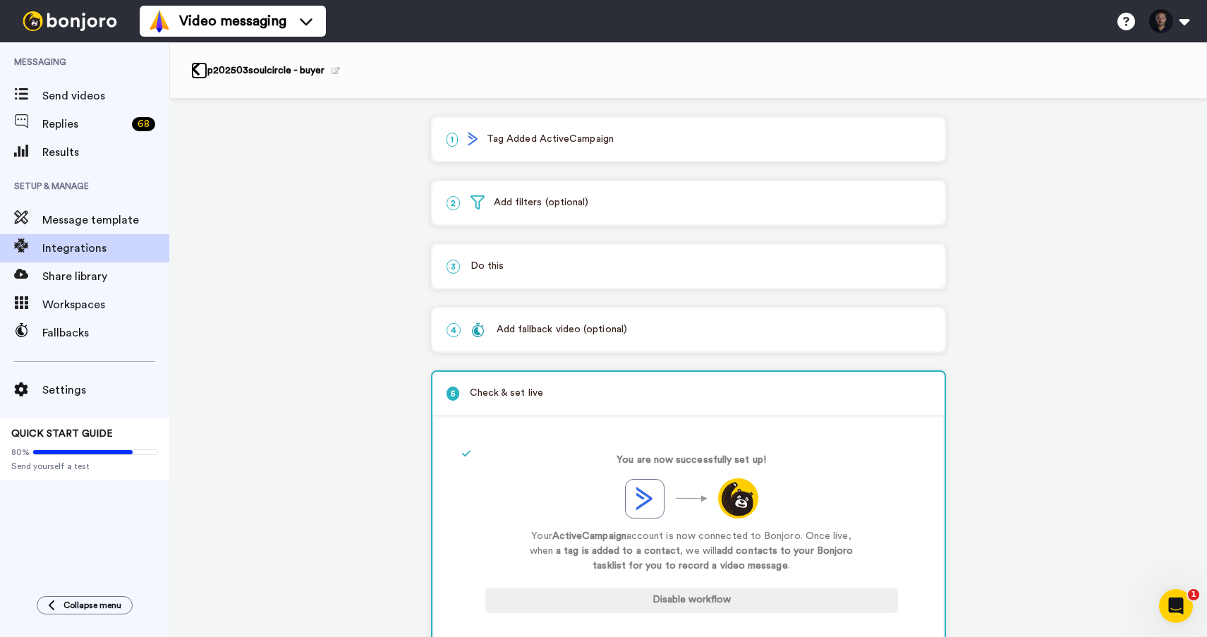
click at [198, 65] on icon at bounding box center [195, 69] width 9 height 15
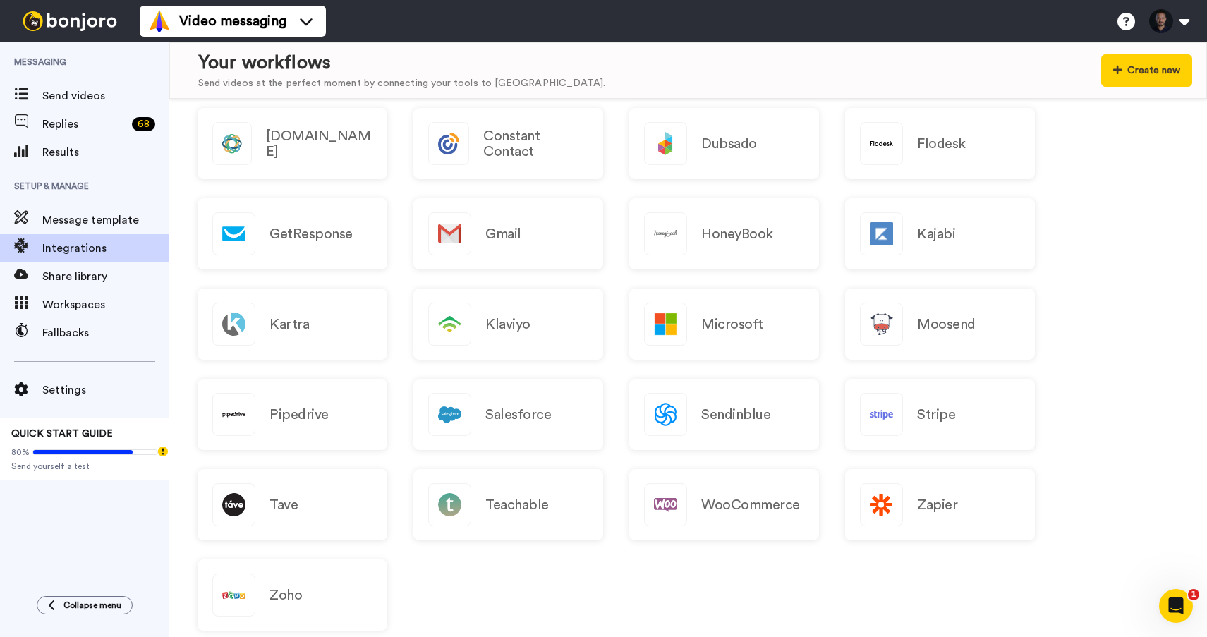
scroll to position [1014, 0]
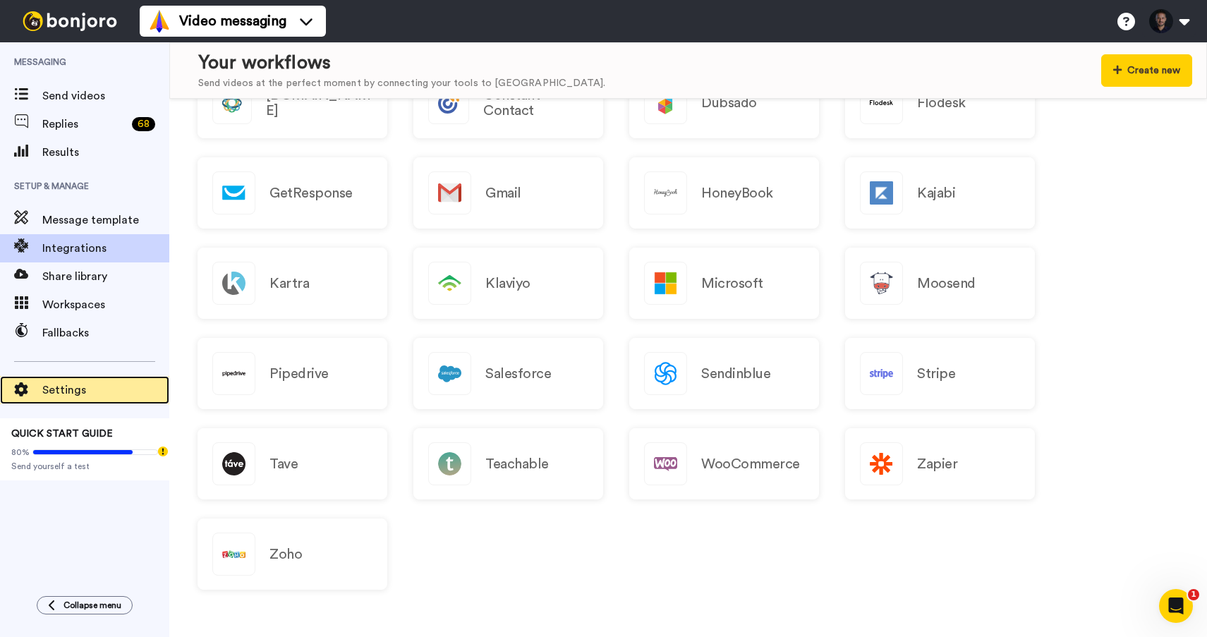
click at [83, 394] on span "Settings" at bounding box center [105, 390] width 127 height 17
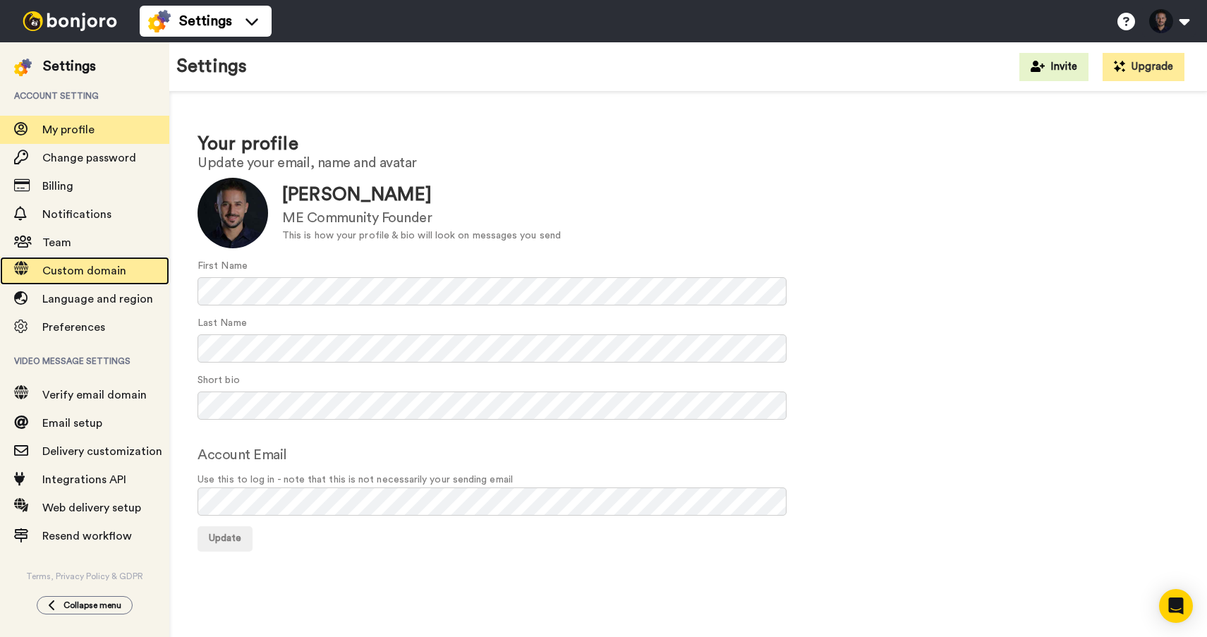
click at [106, 272] on span "Custom domain" at bounding box center [84, 270] width 84 height 11
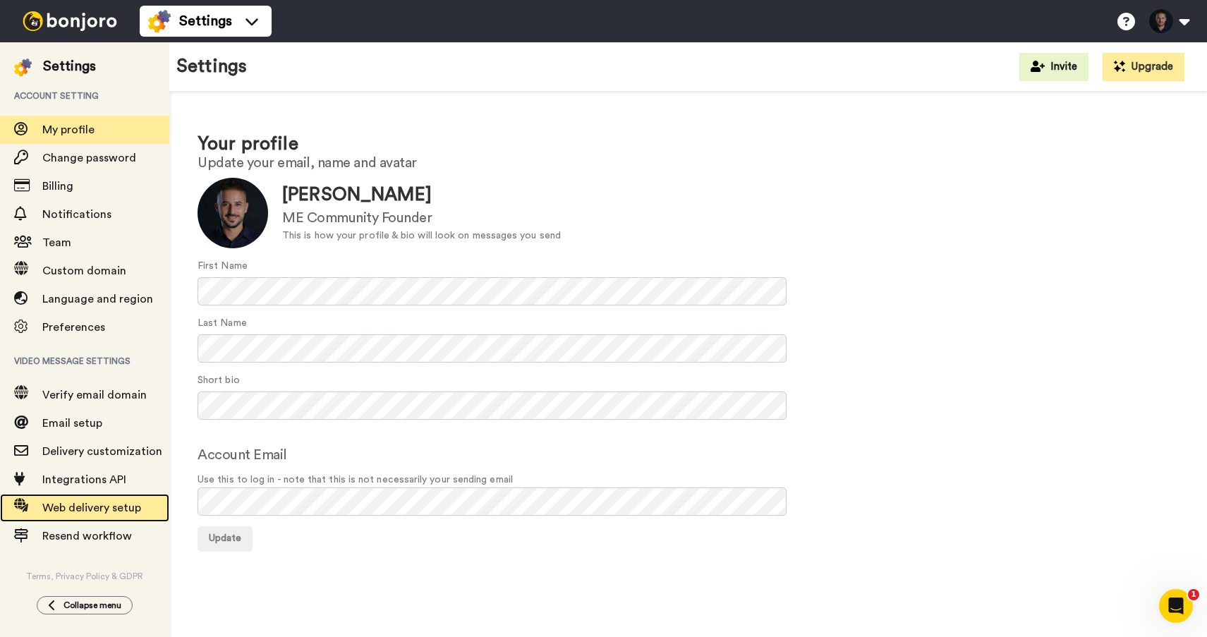
click at [124, 512] on span "Web delivery setup" at bounding box center [91, 507] width 99 height 11
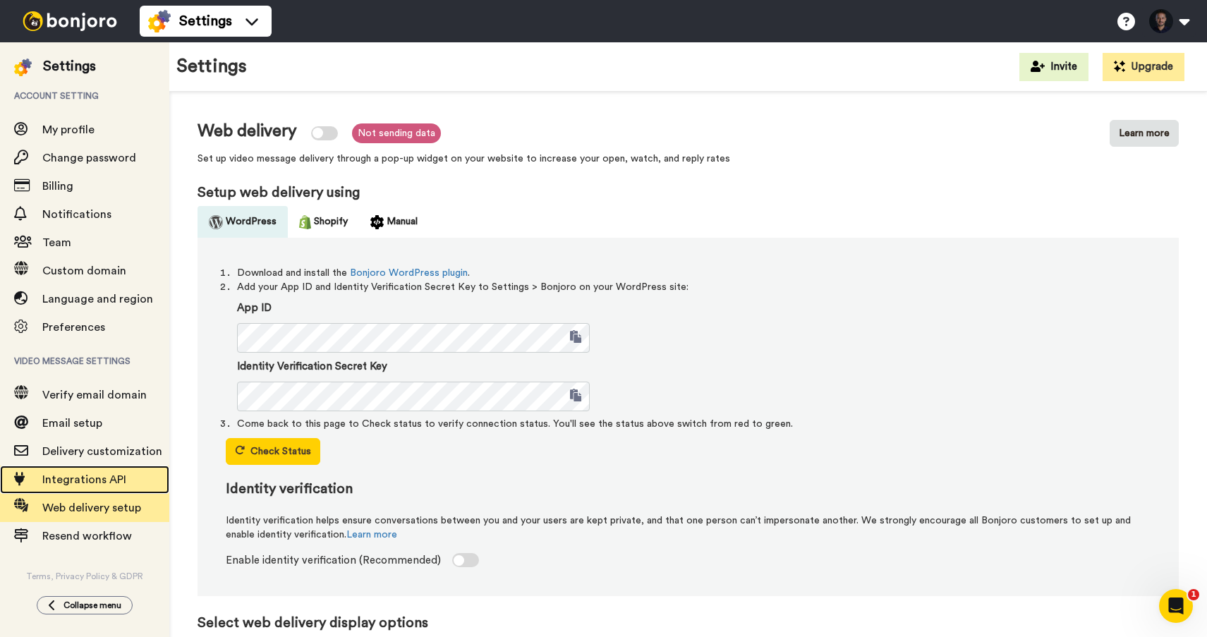
click at [88, 479] on span "Integrations API" at bounding box center [84, 479] width 84 height 11
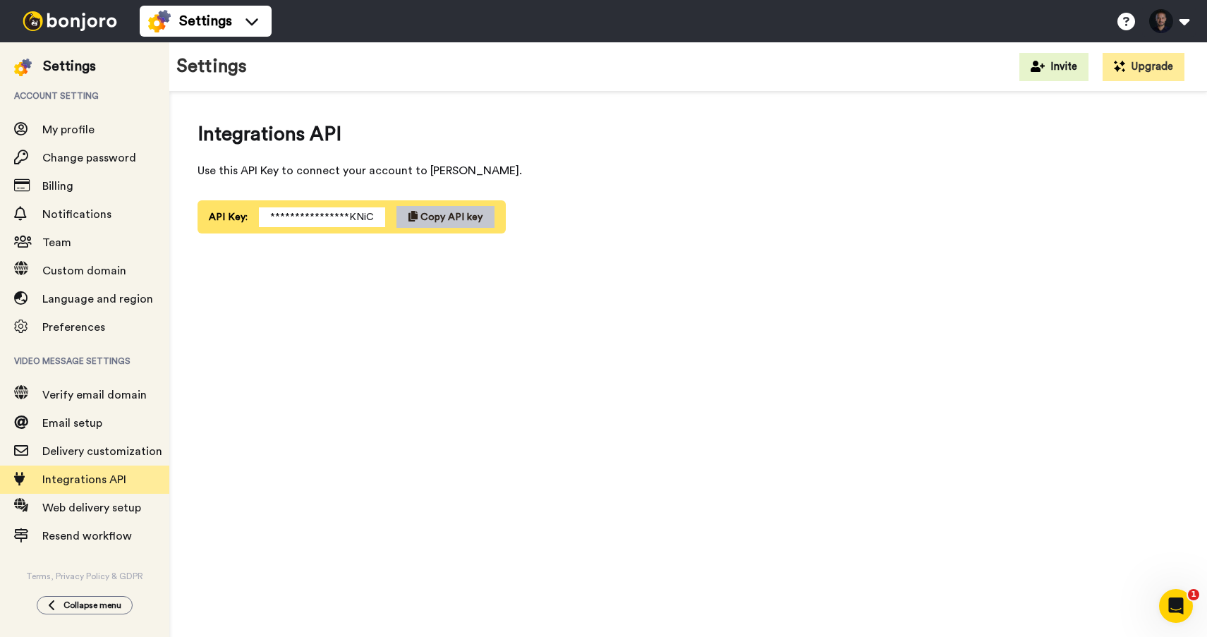
click at [35, 28] on img at bounding box center [70, 21] width 106 height 20
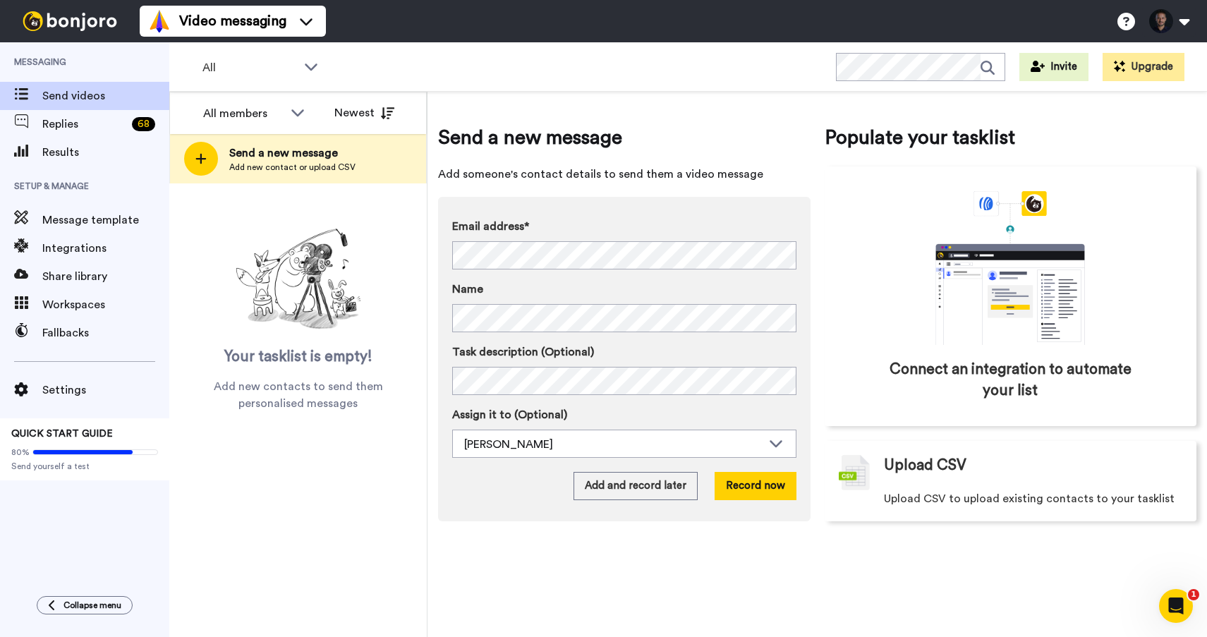
click at [92, 253] on span "Integrations" at bounding box center [105, 248] width 127 height 17
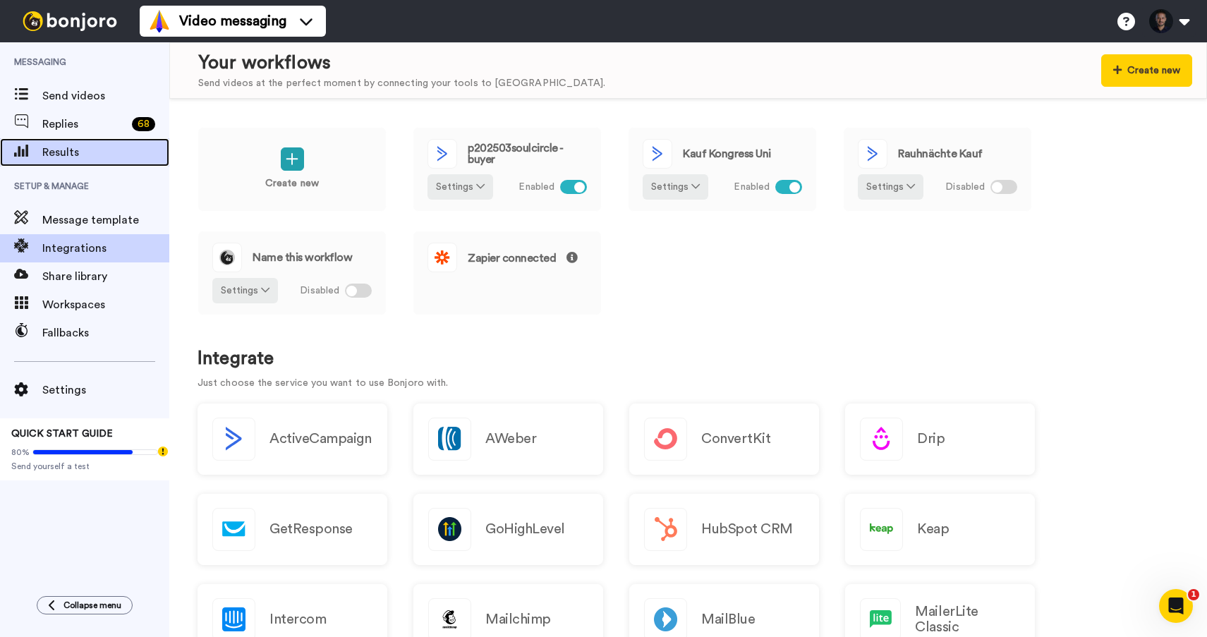
click at [83, 146] on span "Results" at bounding box center [105, 152] width 127 height 17
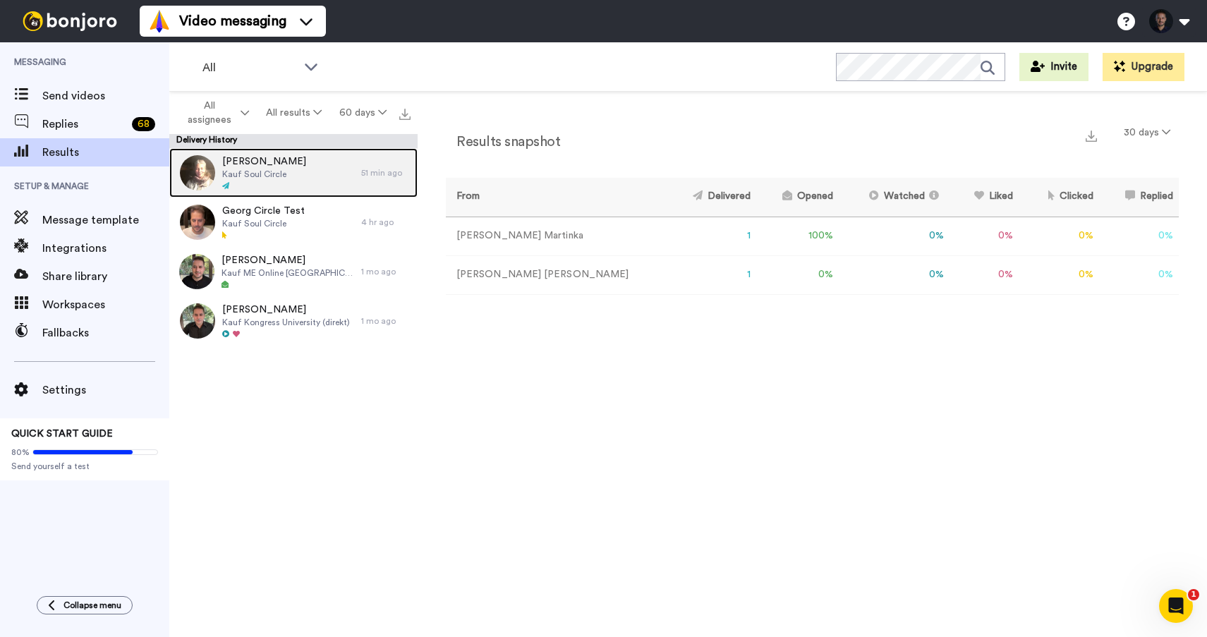
drag, startPoint x: 269, startPoint y: 167, endPoint x: 284, endPoint y: 172, distance: 14.9
click at [269, 167] on span "[PERSON_NAME]" at bounding box center [264, 161] width 84 height 14
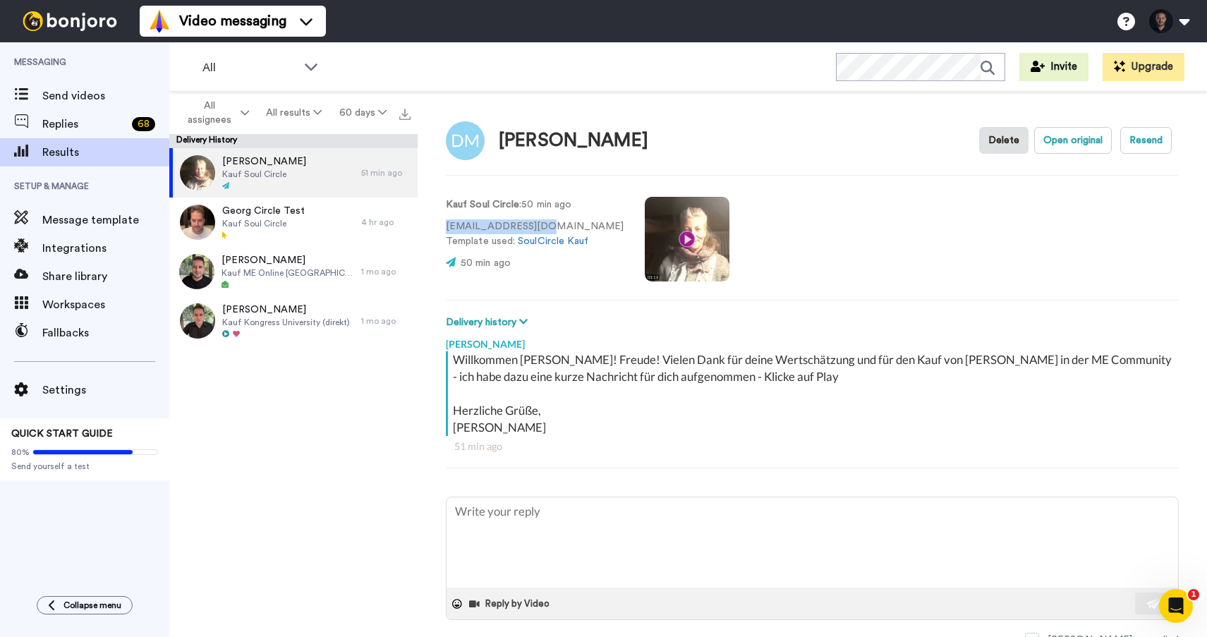
drag, startPoint x: 541, startPoint y: 229, endPoint x: 447, endPoint y: 230, distance: 94.5
click at [447, 230] on p "[EMAIL_ADDRESS][DOMAIN_NAME] Template used: SoulCircle Kauf" at bounding box center [535, 234] width 178 height 30
copy p "[EMAIL_ADDRESS][DOMAIN_NAME]"
type textarea "x"
